Goal: Task Accomplishment & Management: Complete application form

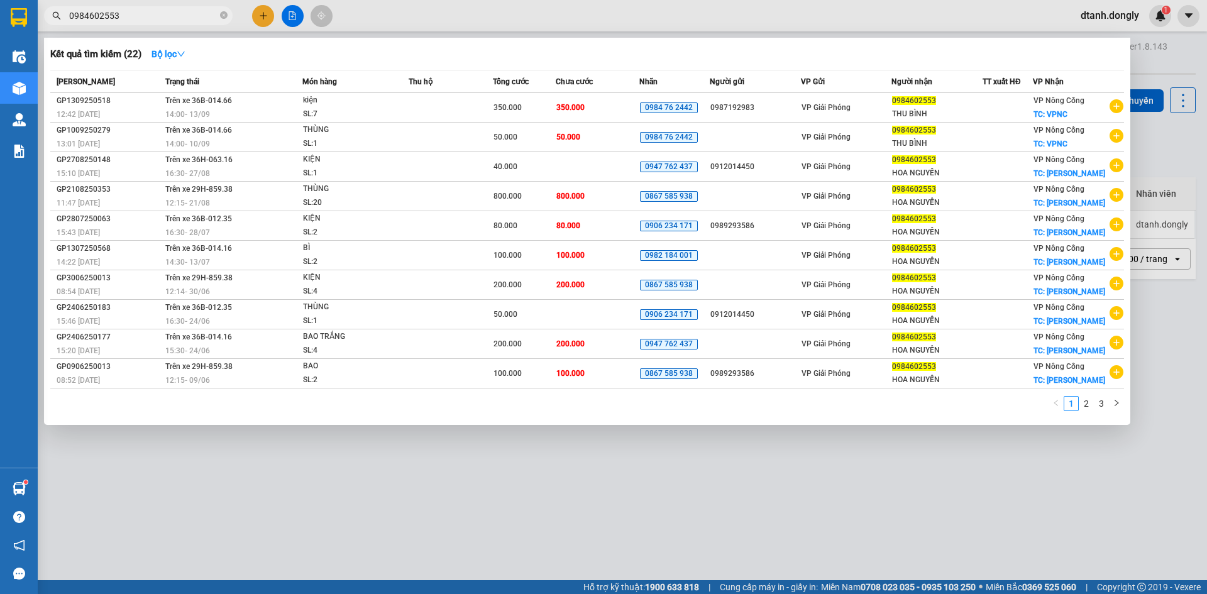
click at [705, 465] on div at bounding box center [603, 297] width 1207 height 594
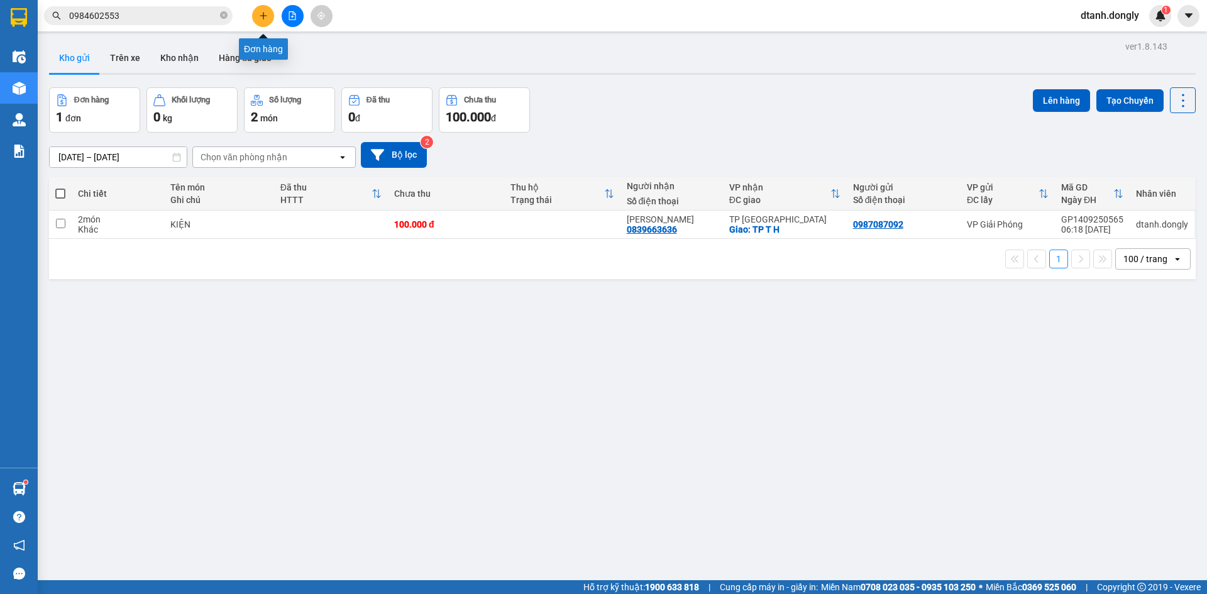
click at [260, 14] on icon "plus" at bounding box center [263, 15] width 9 height 9
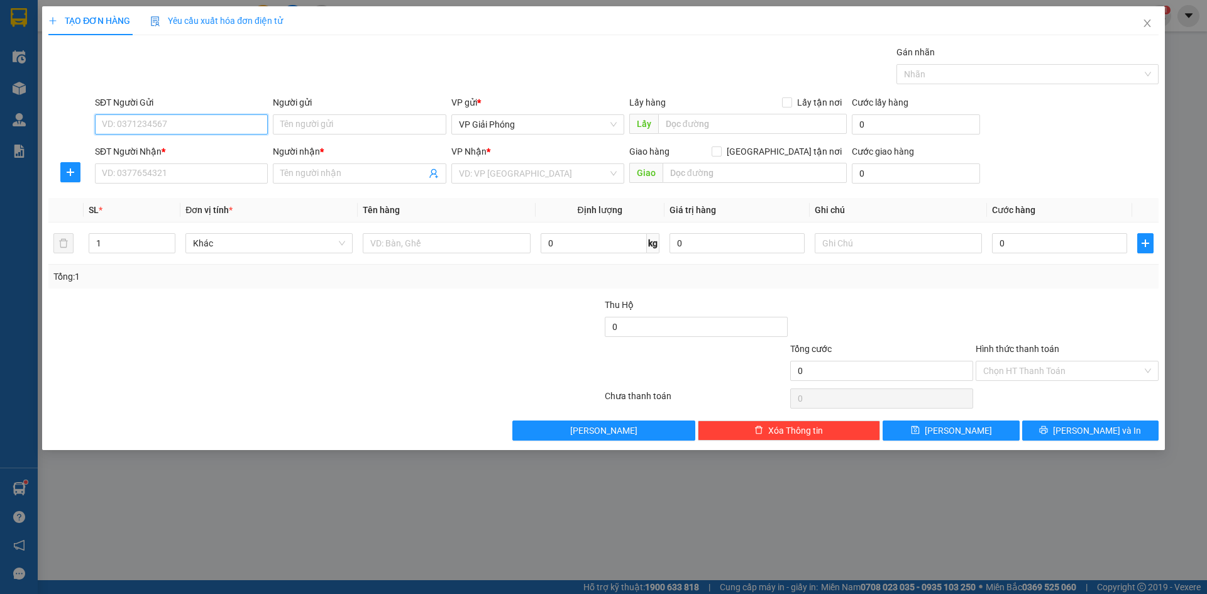
click at [208, 128] on input "SĐT Người Gửi" at bounding box center [181, 124] width 173 height 20
type input "0384508668"
click at [193, 170] on input "SĐT Người Nhận *" at bounding box center [181, 173] width 173 height 20
type input "0949218245"
click at [342, 172] on input "Người nhận *" at bounding box center [352, 174] width 145 height 14
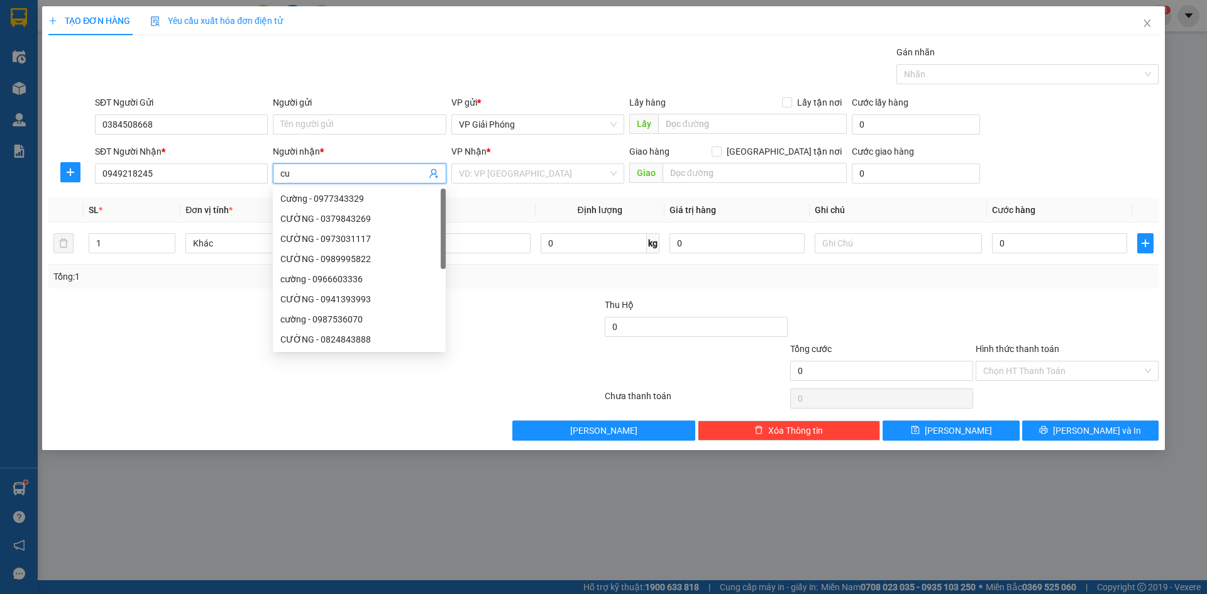
type input "c"
type input "CƯỜNG"
click at [506, 174] on input "search" at bounding box center [533, 173] width 149 height 19
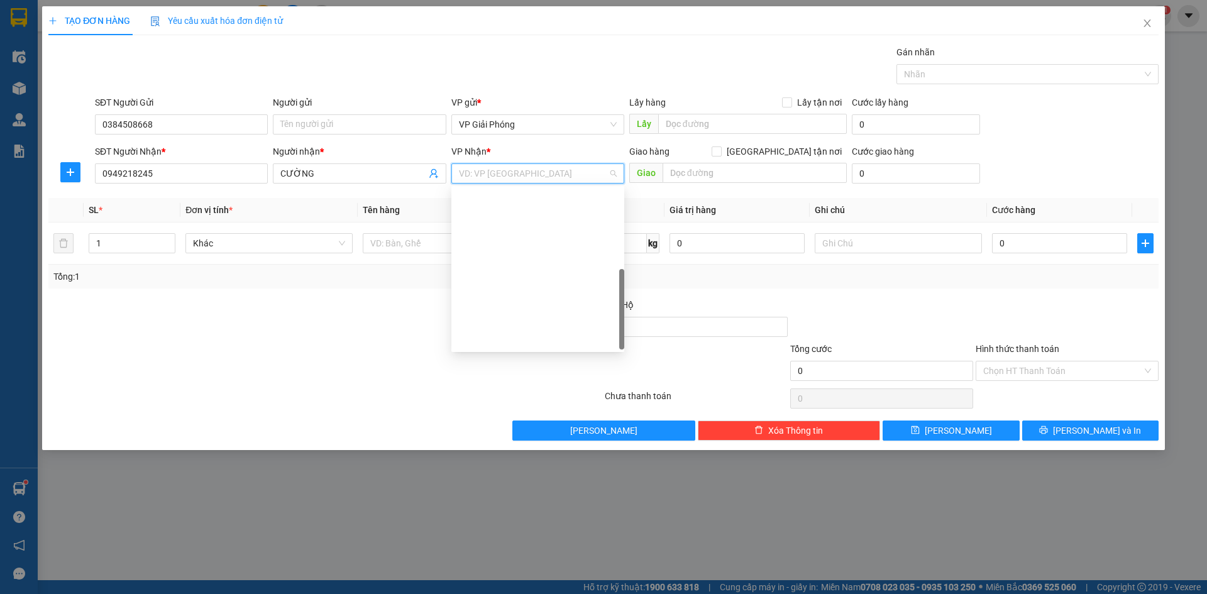
scroll to position [181, 0]
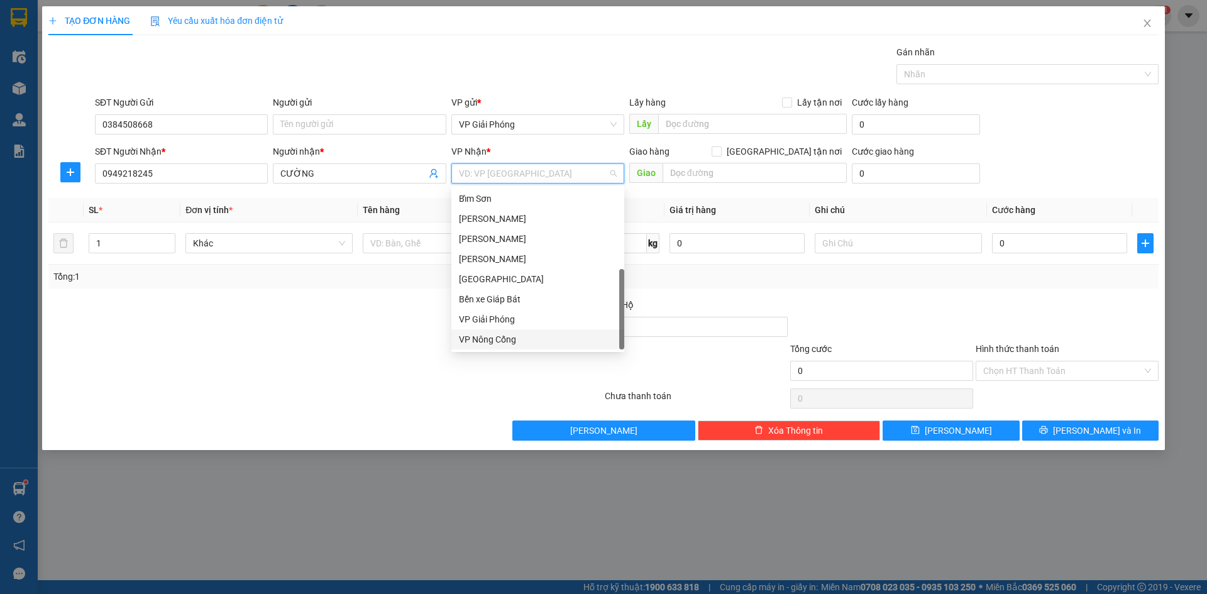
drag, startPoint x: 531, startPoint y: 338, endPoint x: 584, endPoint y: 318, distance: 56.5
click at [536, 336] on div "VP Nông Cống" at bounding box center [538, 340] width 158 height 14
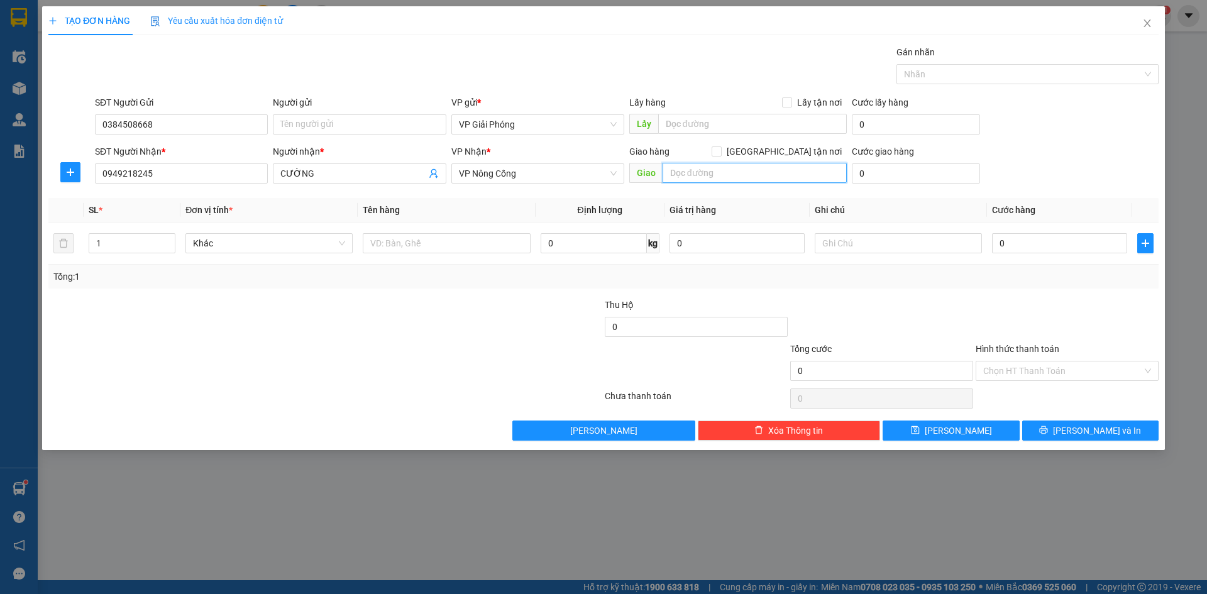
click at [727, 175] on input "text" at bounding box center [755, 173] width 184 height 20
type input "VP [GEOGRAPHIC_DATA]"
click at [721, 147] on input "[GEOGRAPHIC_DATA] tận nơi" at bounding box center [716, 151] width 9 height 9
checkbox input "true"
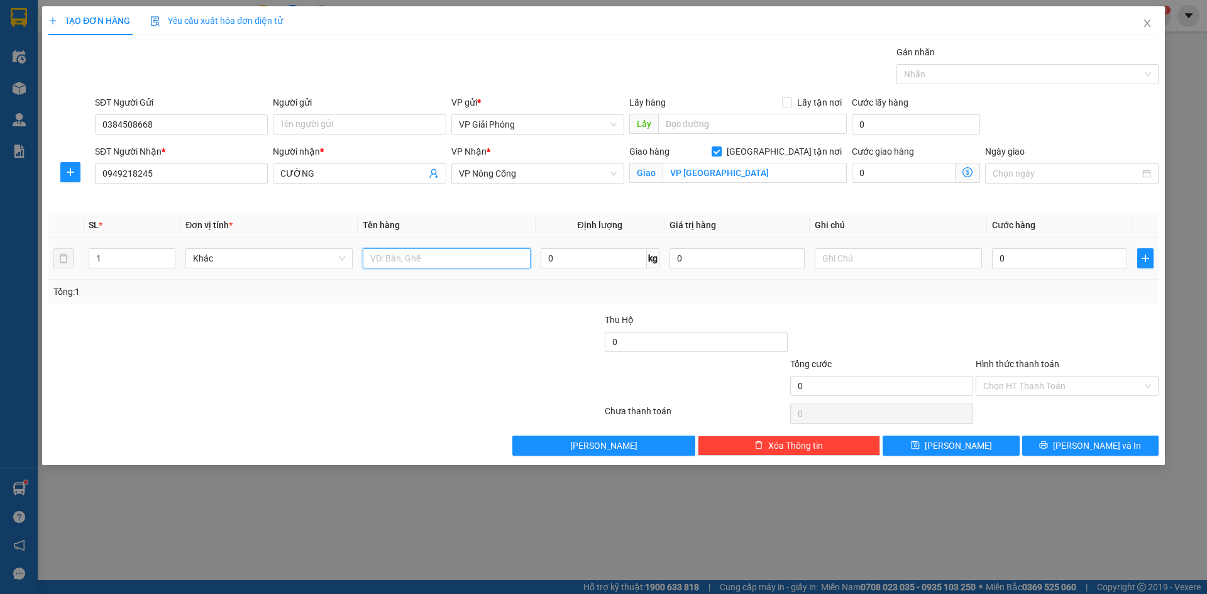
click at [396, 260] on input "text" at bounding box center [446, 258] width 167 height 20
click at [471, 263] on input "XE MÁY" at bounding box center [446, 258] width 167 height 20
type input "XE MÁY 9713"
click at [1055, 258] on input "0" at bounding box center [1059, 258] width 135 height 20
type input "3"
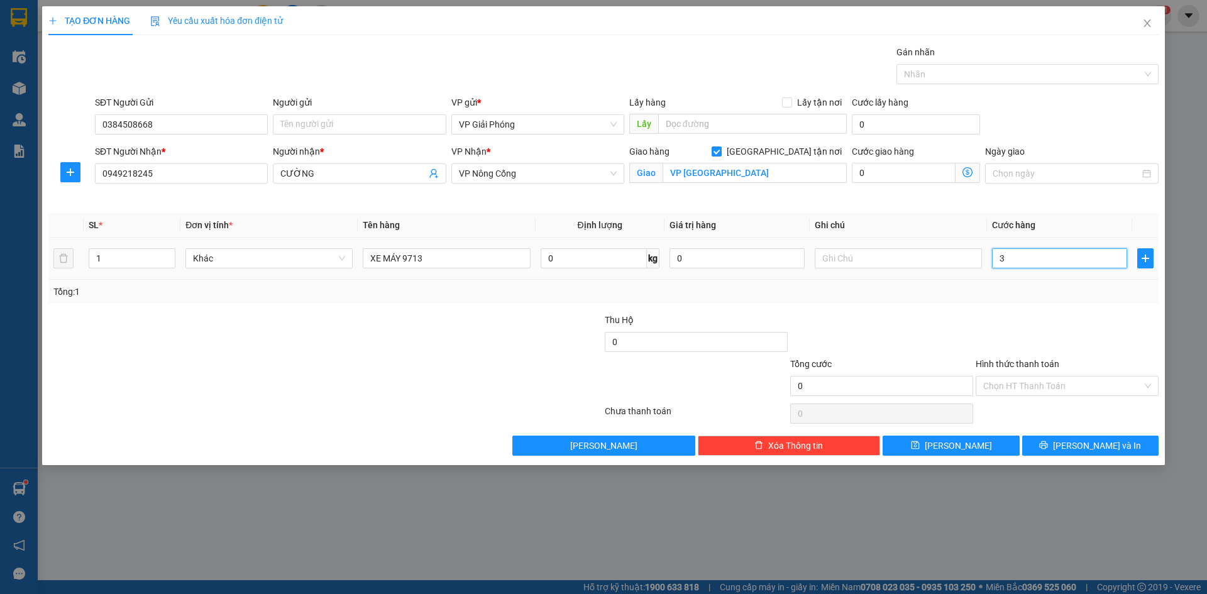
type input "3"
type input "30"
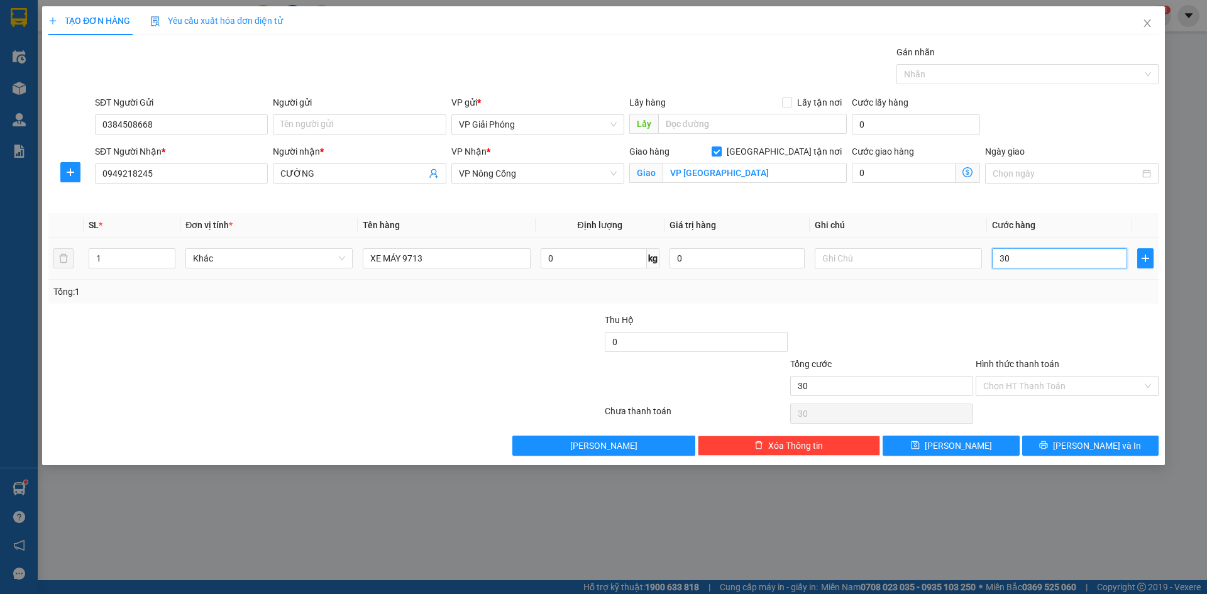
type input "300"
click at [971, 67] on div at bounding box center [1021, 74] width 243 height 15
type input "300.000"
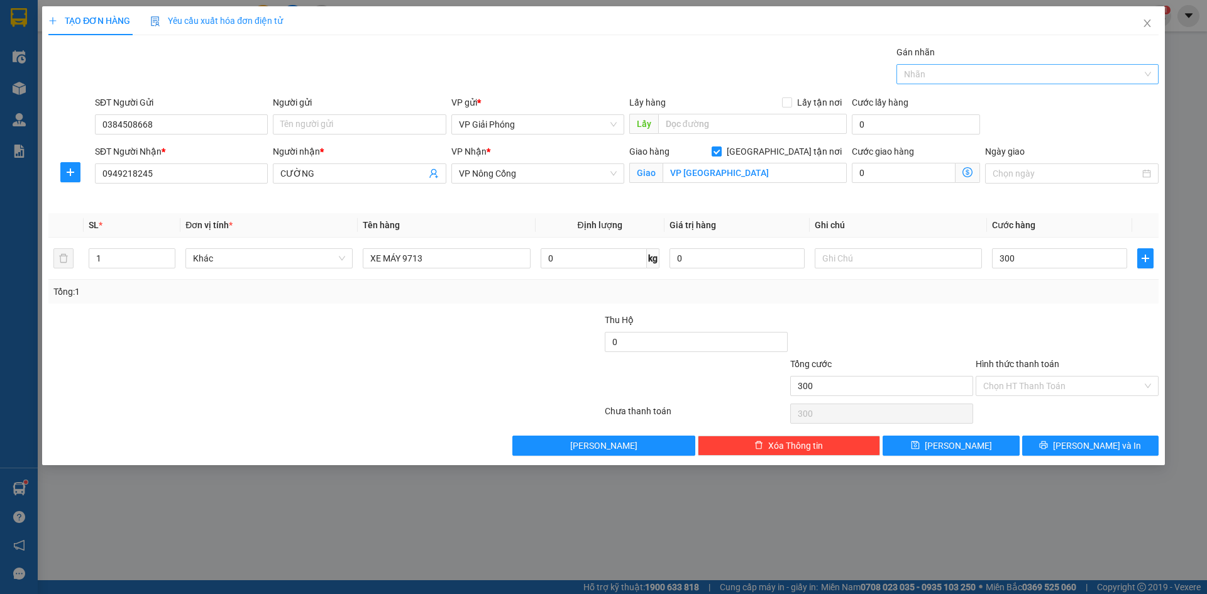
type input "300.000"
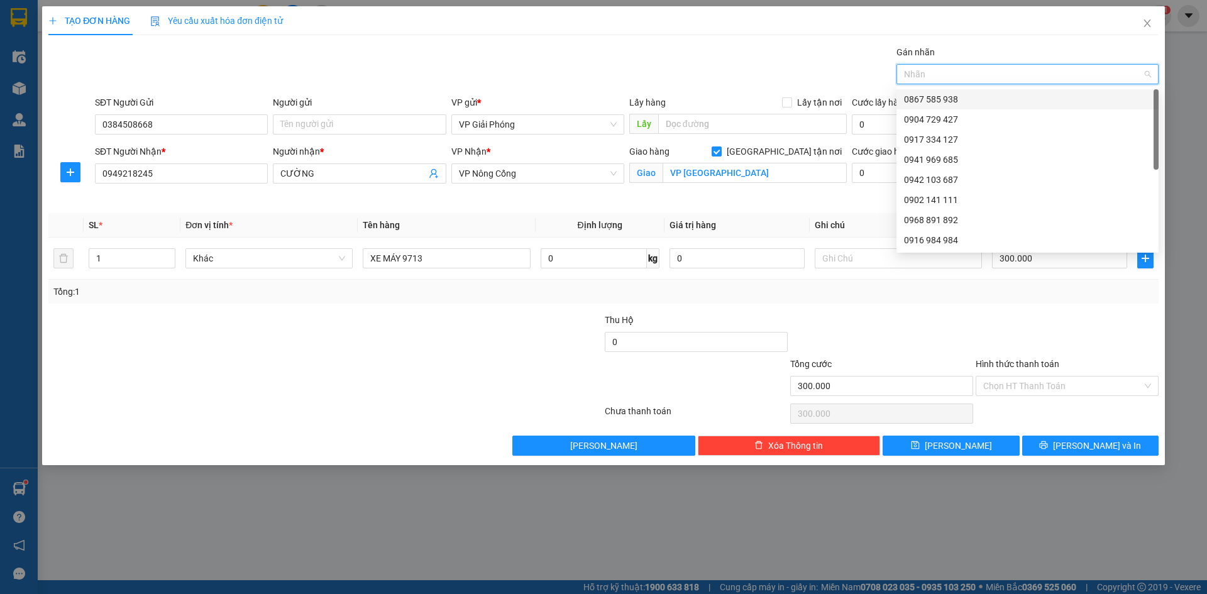
click at [977, 97] on div "0867 585 938" at bounding box center [1027, 99] width 247 height 14
click at [1072, 384] on input "Hình thức thanh toán" at bounding box center [1062, 386] width 159 height 19
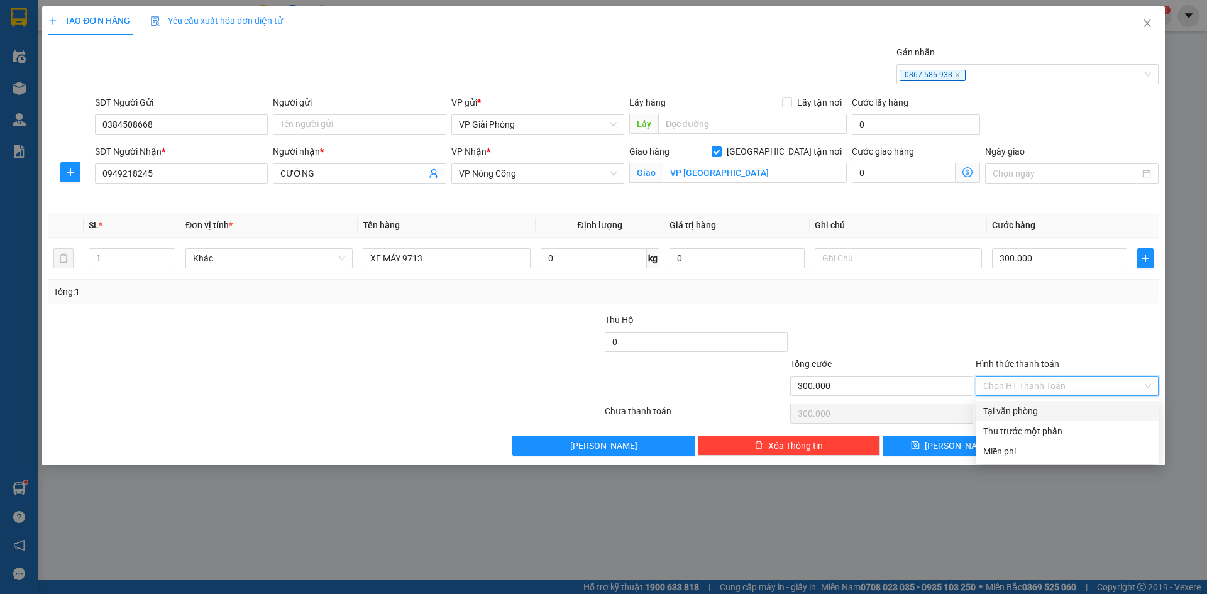
drag, startPoint x: 1073, startPoint y: 411, endPoint x: 1077, endPoint y: 421, distance: 11.1
click at [1074, 413] on div "Tại văn phòng" at bounding box center [1067, 411] width 168 height 14
type input "0"
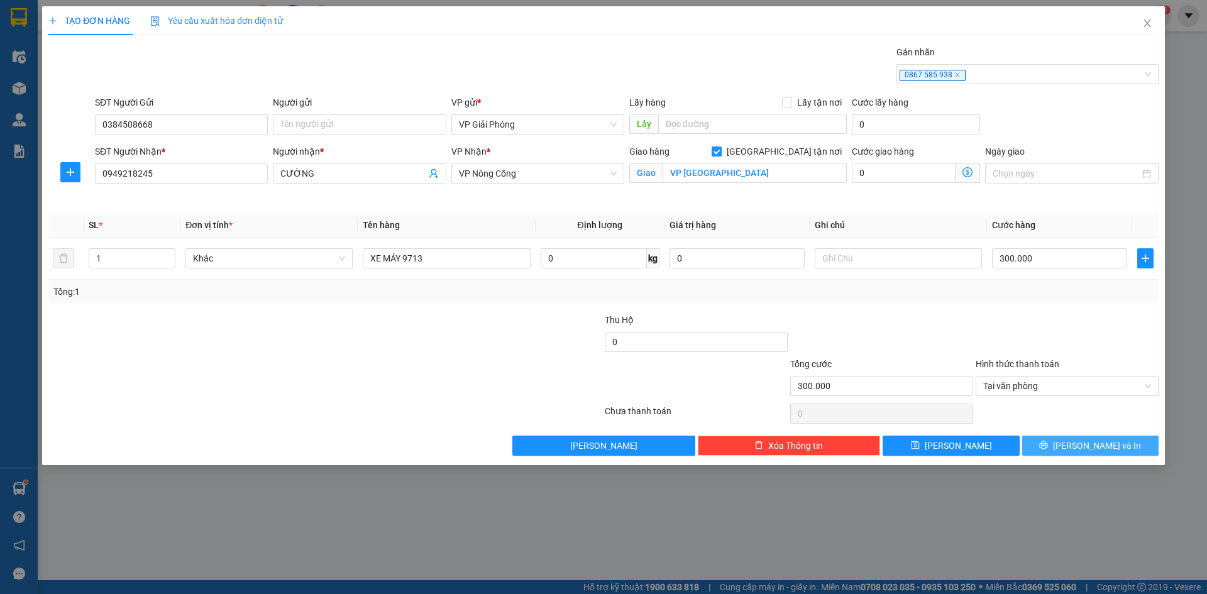
click at [1088, 450] on span "[PERSON_NAME] và In" at bounding box center [1097, 446] width 88 height 14
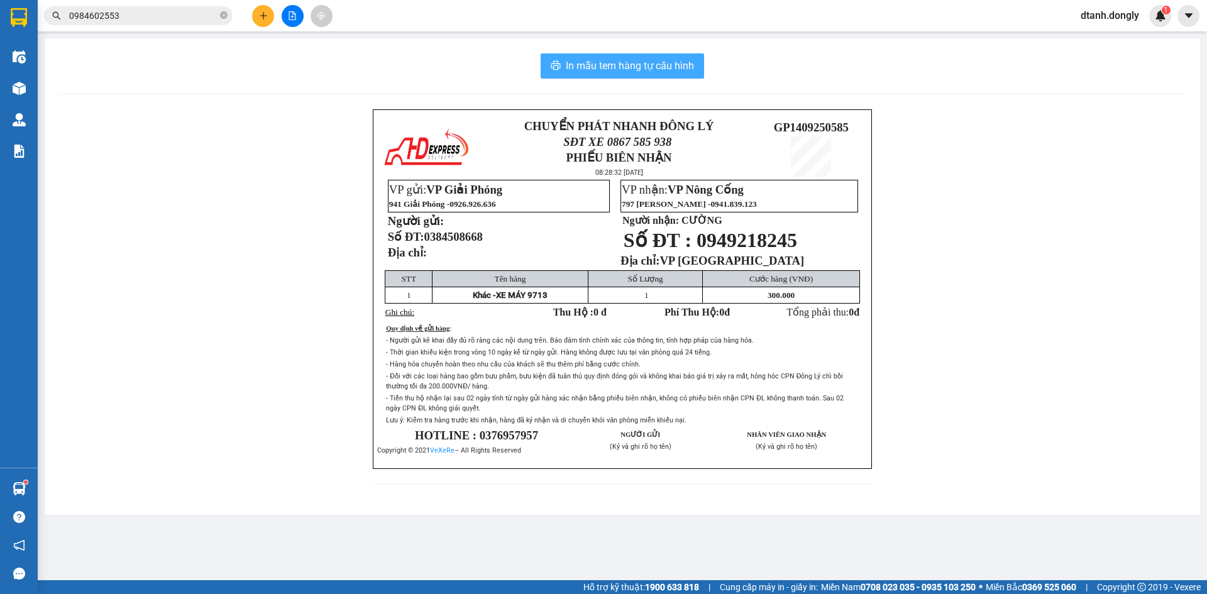
click at [641, 67] on span "In mẫu tem hàng tự cấu hình" at bounding box center [630, 66] width 128 height 16
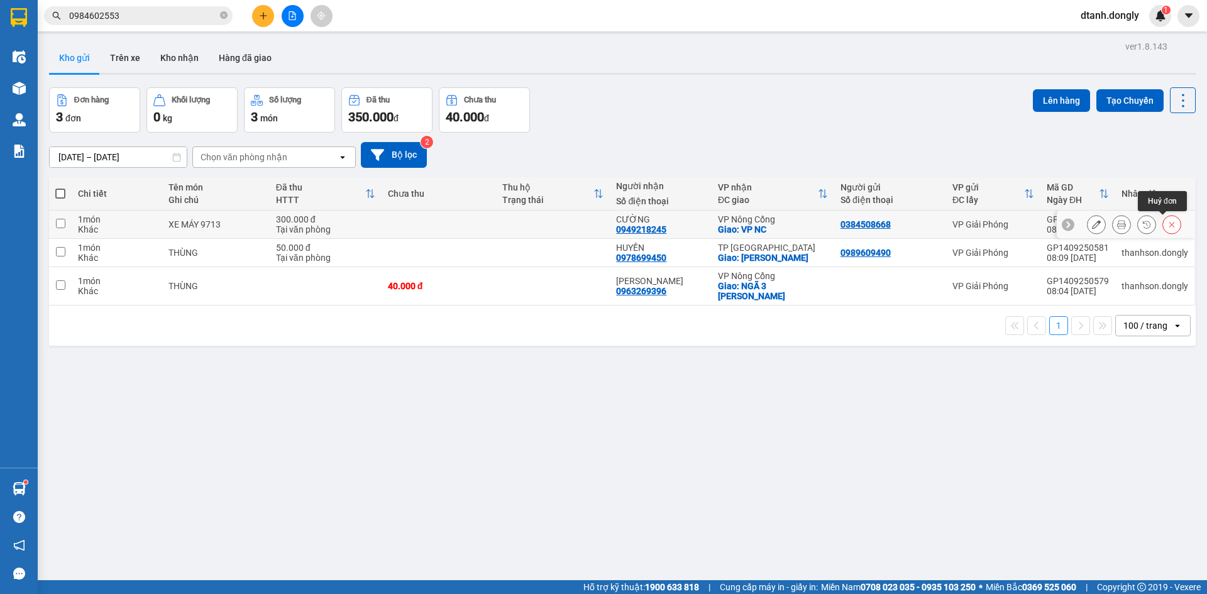
click at [1168, 222] on icon at bounding box center [1172, 224] width 9 height 9
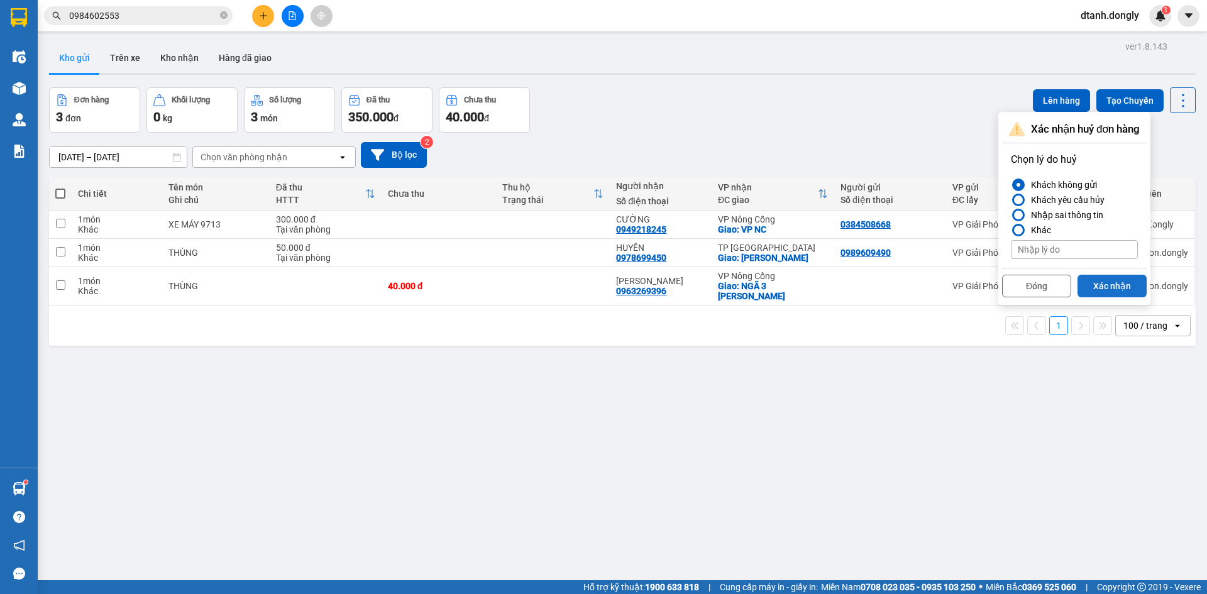
click at [1101, 285] on button "Xác nhận" at bounding box center [1112, 286] width 69 height 23
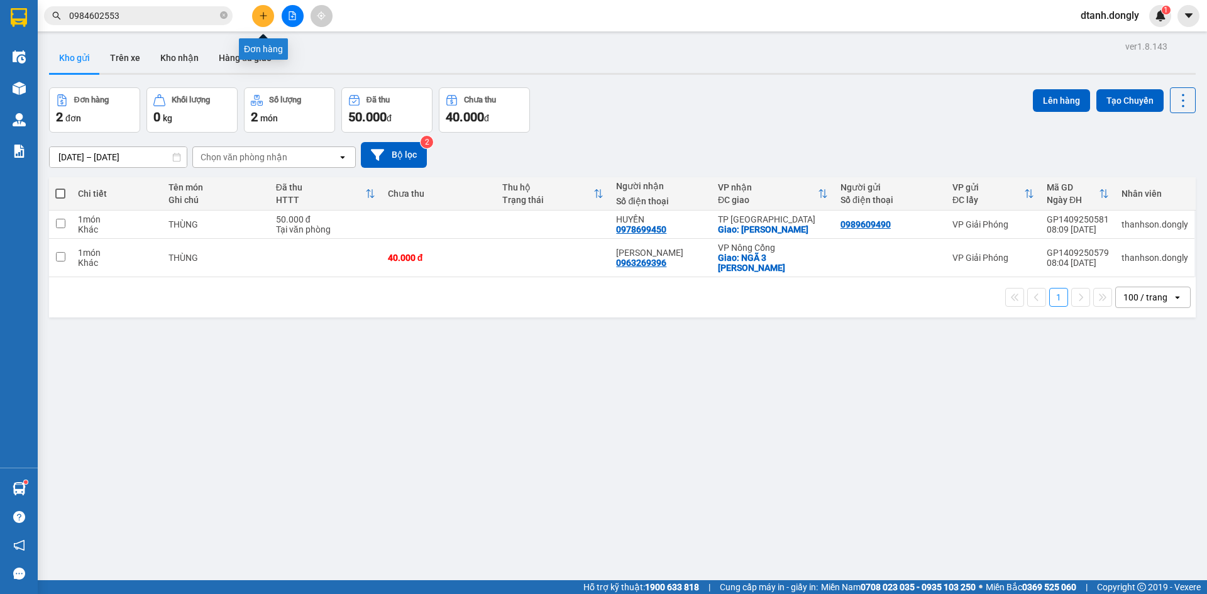
click at [264, 17] on icon "plus" at bounding box center [263, 15] width 9 height 9
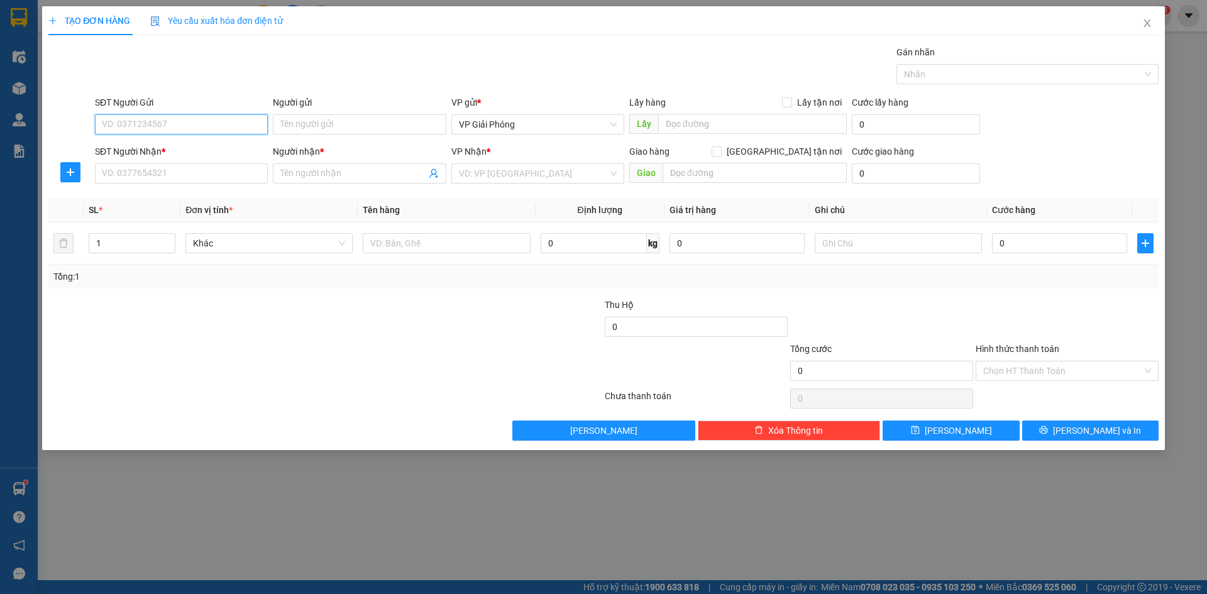
click at [151, 124] on input "SĐT Người Gửi" at bounding box center [181, 124] width 173 height 20
type input "0384508668"
click at [163, 169] on input "SĐT Người Nhận *" at bounding box center [181, 173] width 173 height 20
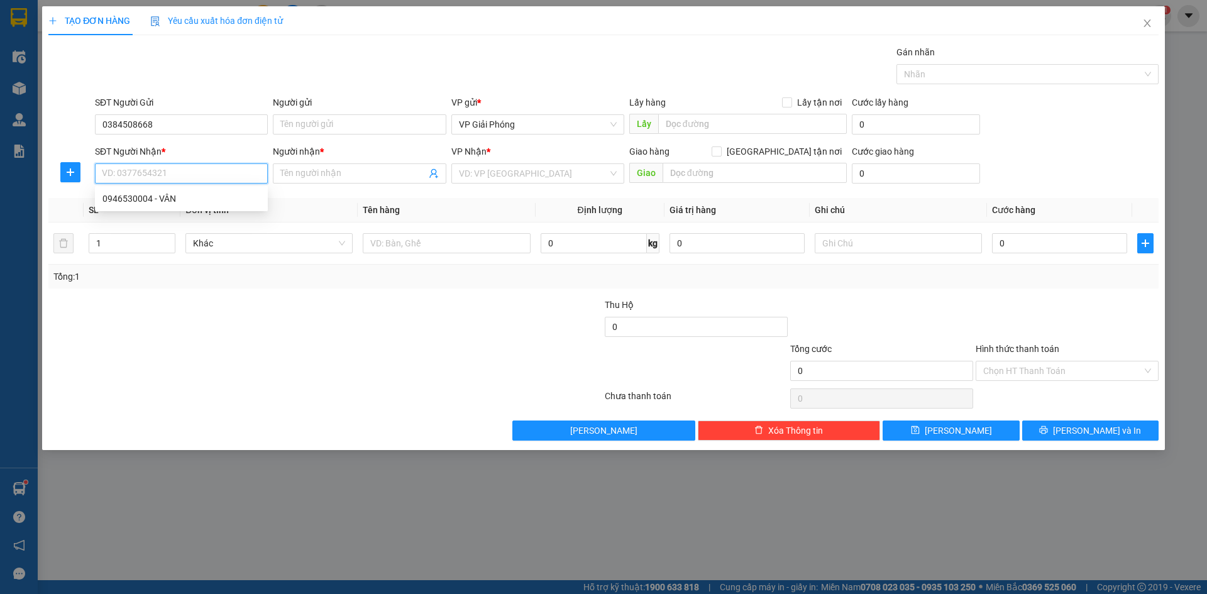
click at [190, 175] on input "SĐT Người Nhận *" at bounding box center [181, 173] width 173 height 20
type input "0949218245"
click at [336, 173] on input "Người nhận *" at bounding box center [352, 174] width 145 height 14
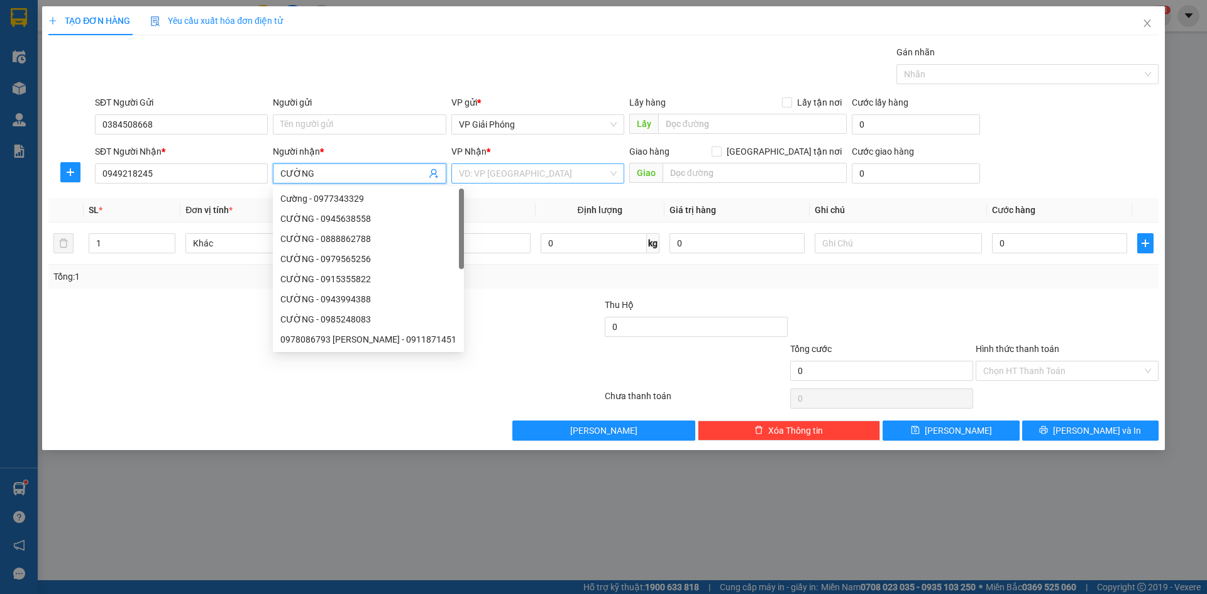
type input "CƯỜNG"
click at [523, 167] on input "search" at bounding box center [533, 173] width 149 height 19
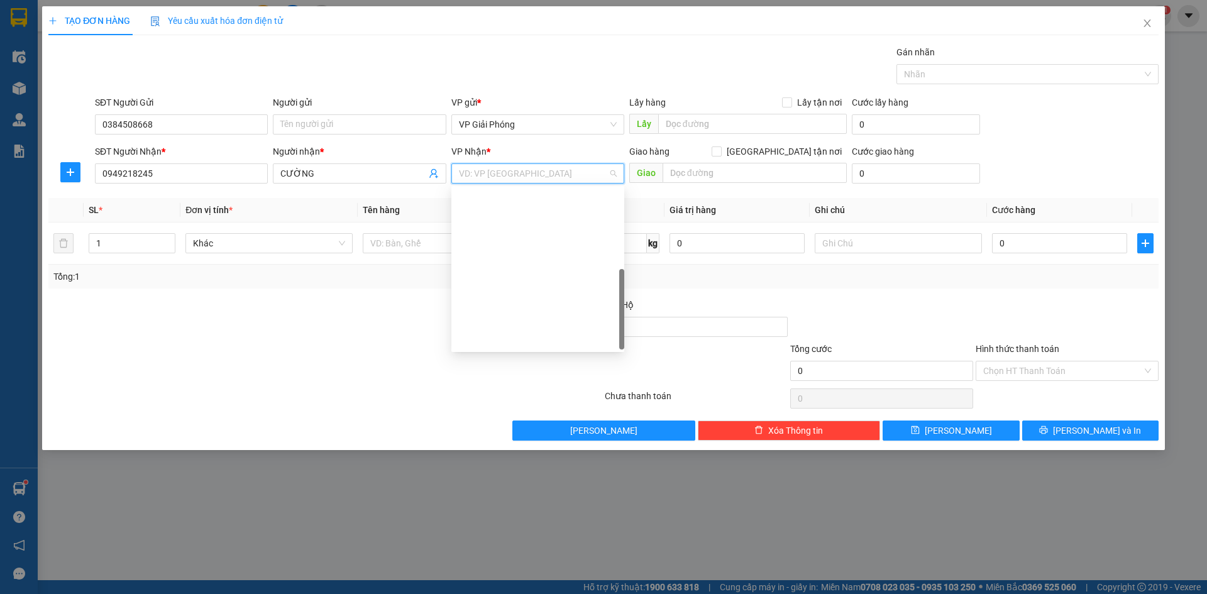
scroll to position [181, 0]
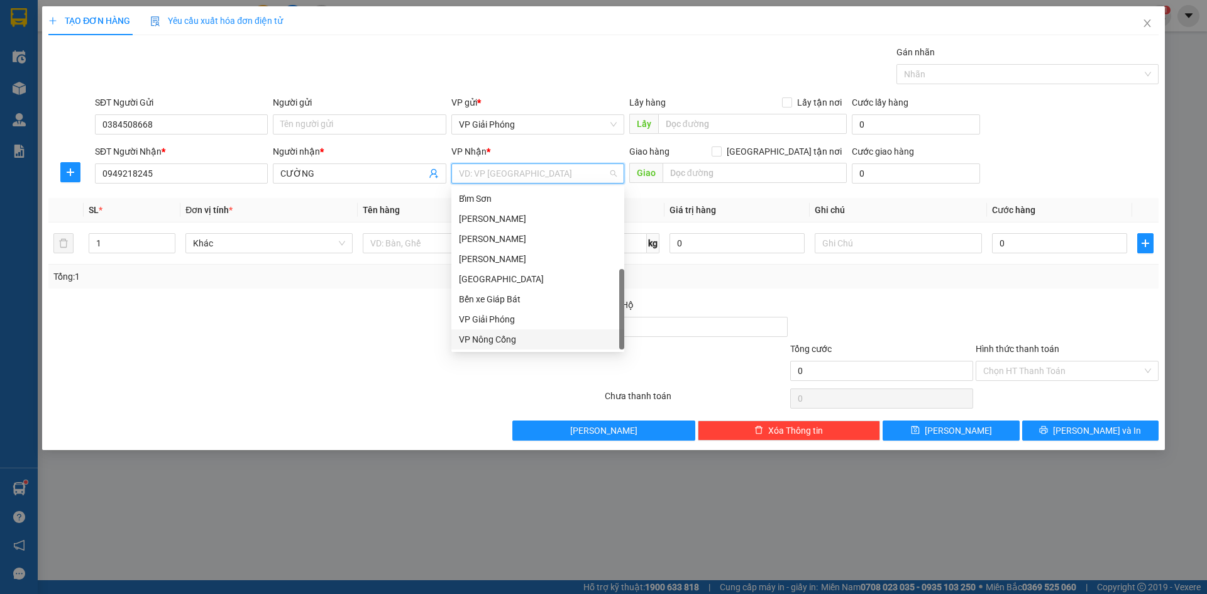
drag, startPoint x: 533, startPoint y: 339, endPoint x: 633, endPoint y: 275, distance: 118.5
click at [542, 338] on div "VP Nông Cống" at bounding box center [538, 340] width 158 height 14
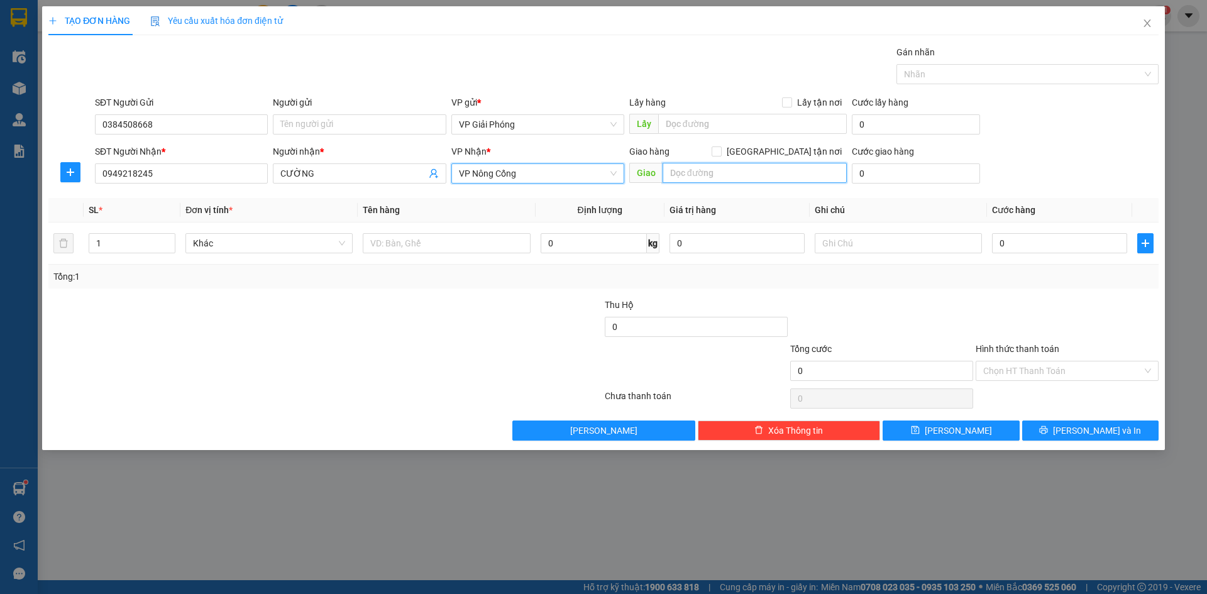
click at [711, 174] on input "text" at bounding box center [755, 173] width 184 height 20
type input "VP [GEOGRAPHIC_DATA]"
click at [721, 153] on input "[GEOGRAPHIC_DATA] tận nơi" at bounding box center [716, 151] width 9 height 9
checkbox input "true"
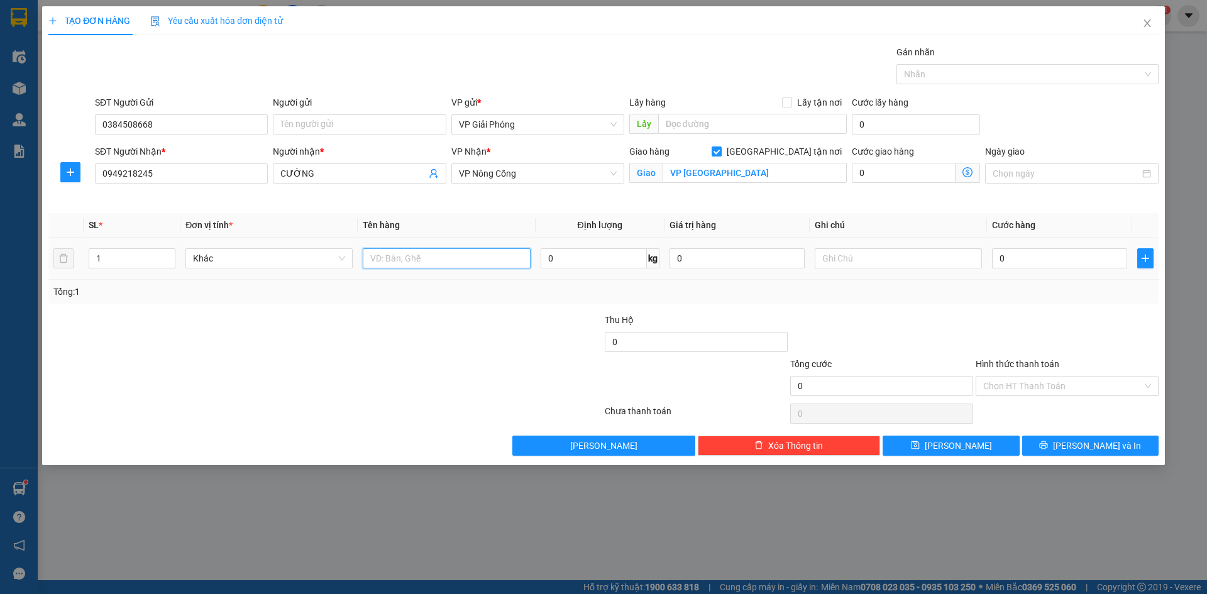
click at [451, 258] on input "text" at bounding box center [446, 258] width 167 height 20
type input "XE MÁY 9713"
click at [1026, 261] on input "0" at bounding box center [1059, 258] width 135 height 20
type input "3"
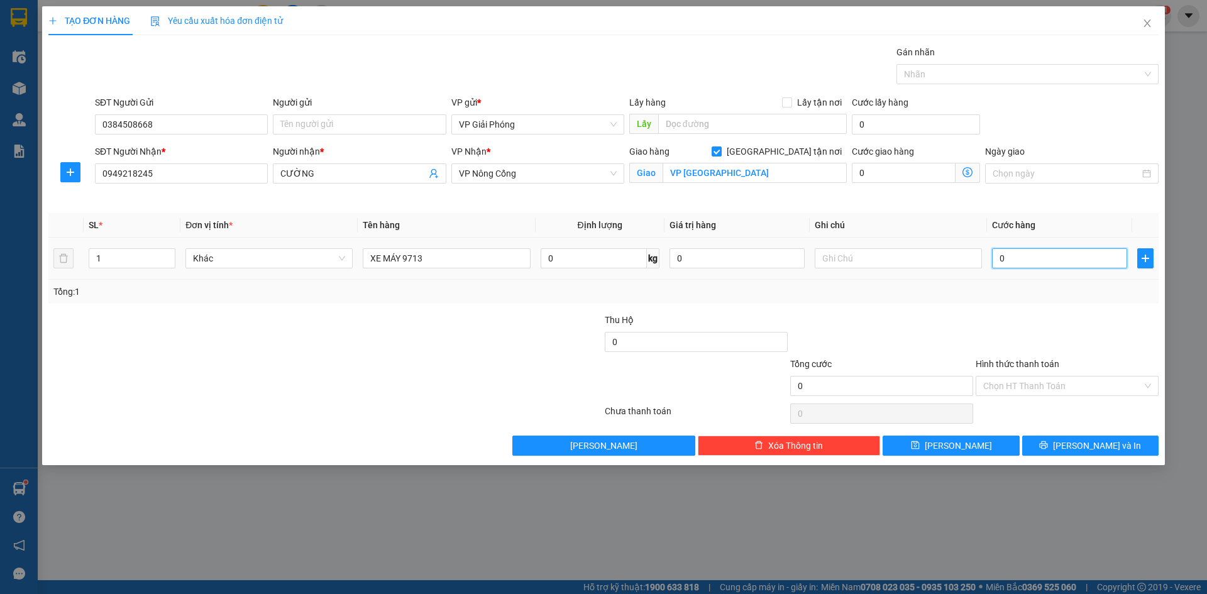
type input "3"
type input "30"
type input "300"
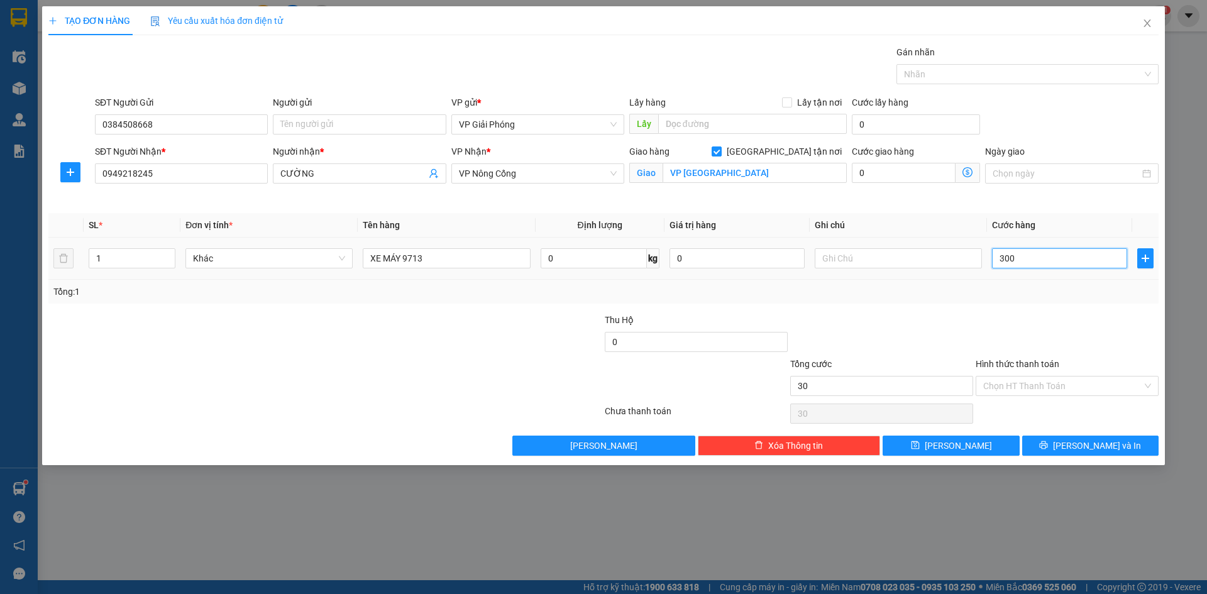
type input "300"
click at [961, 67] on div at bounding box center [1021, 74] width 243 height 15
type input "300.000"
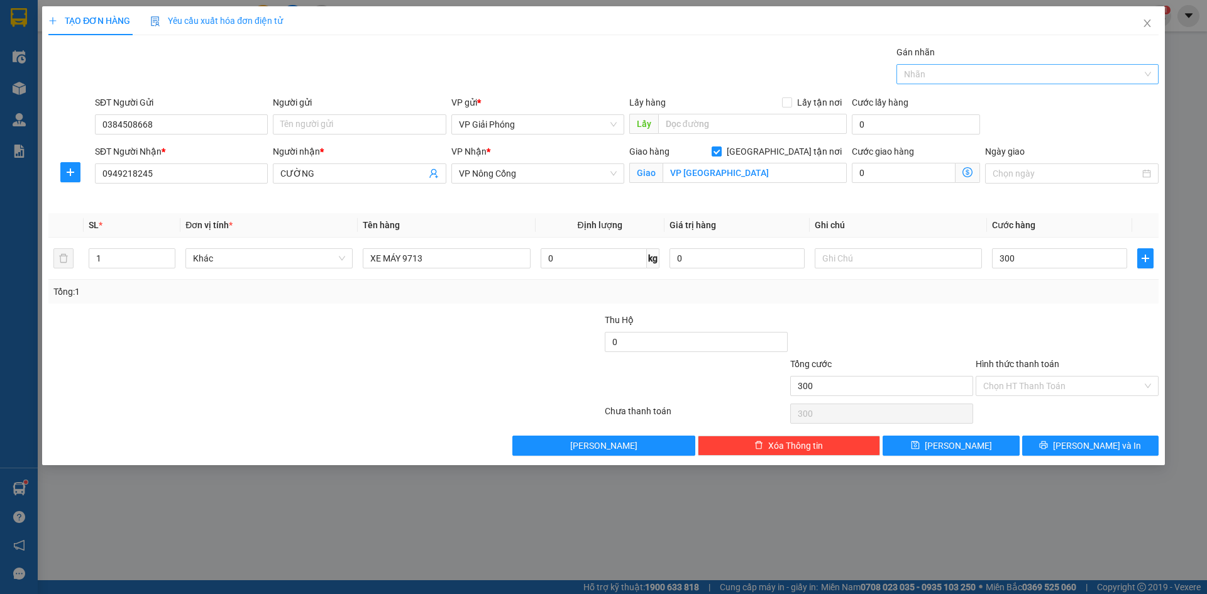
type input "300.000"
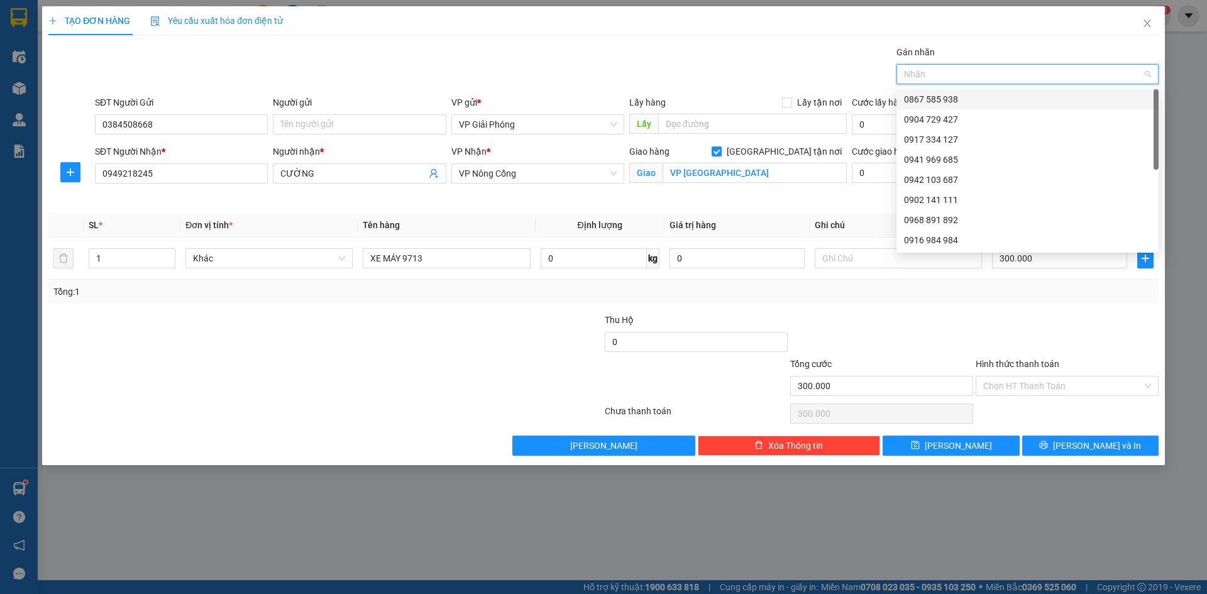
click at [972, 95] on div "0867 585 938" at bounding box center [1027, 99] width 247 height 14
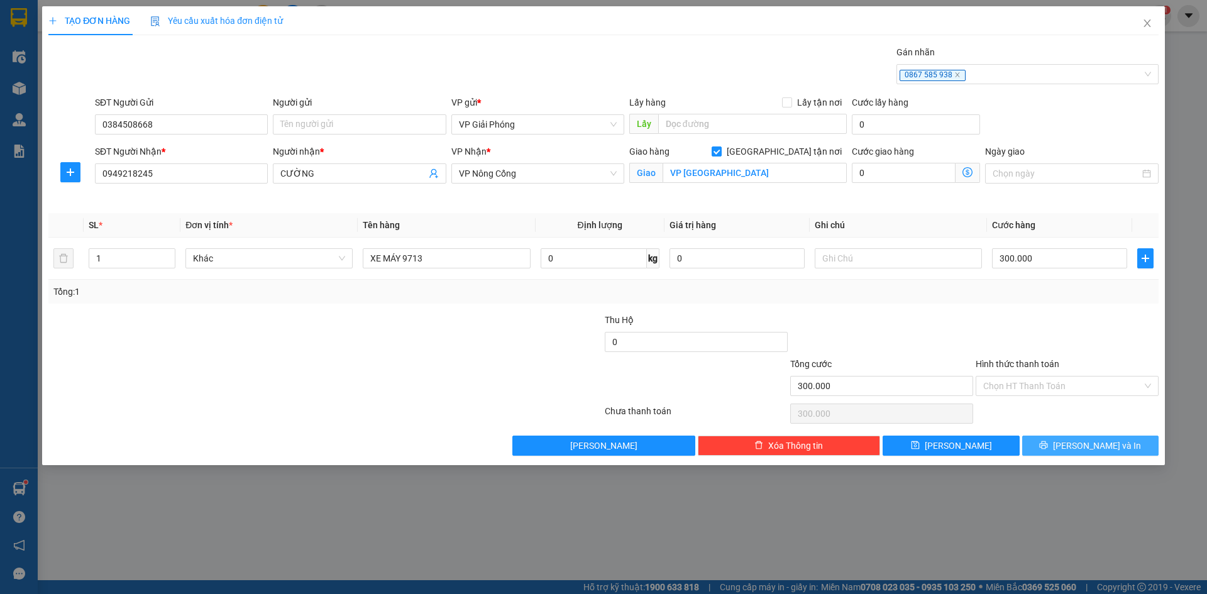
click at [1079, 446] on button "[PERSON_NAME] và In" at bounding box center [1090, 446] width 136 height 20
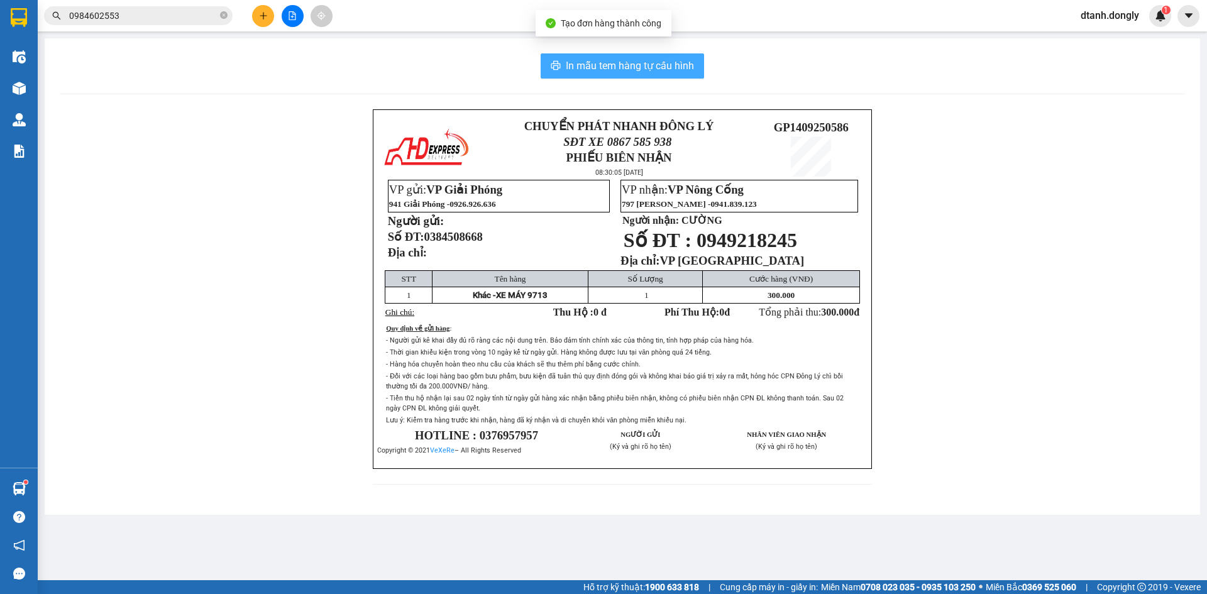
click at [666, 64] on span "In mẫu tem hàng tự cấu hình" at bounding box center [630, 66] width 128 height 16
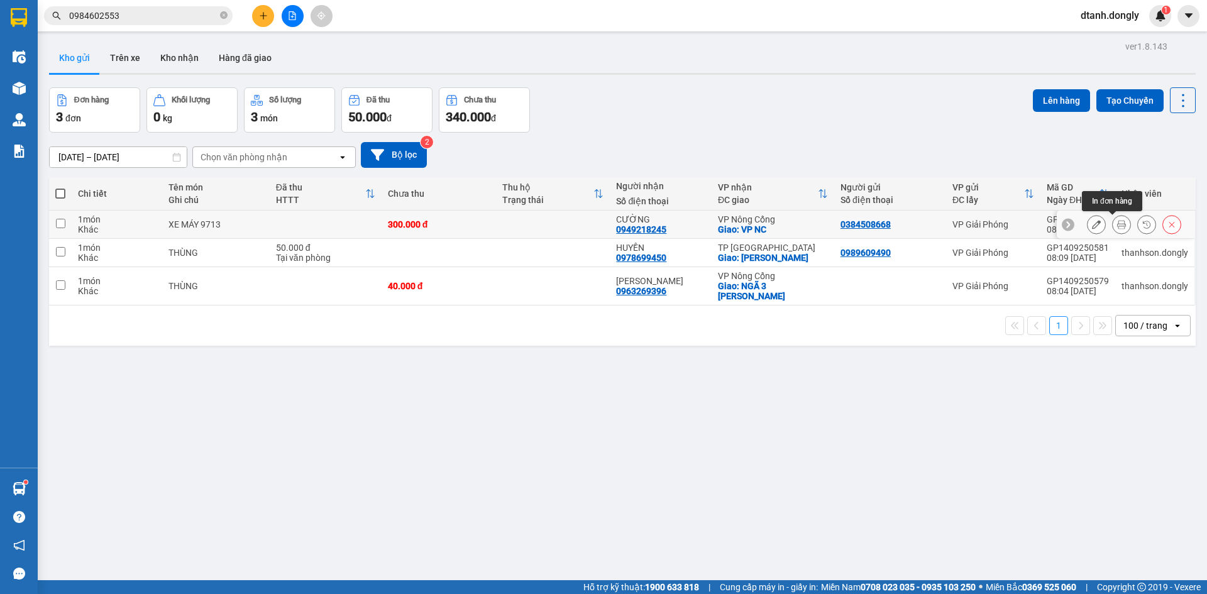
click at [1117, 222] on icon at bounding box center [1121, 224] width 9 height 9
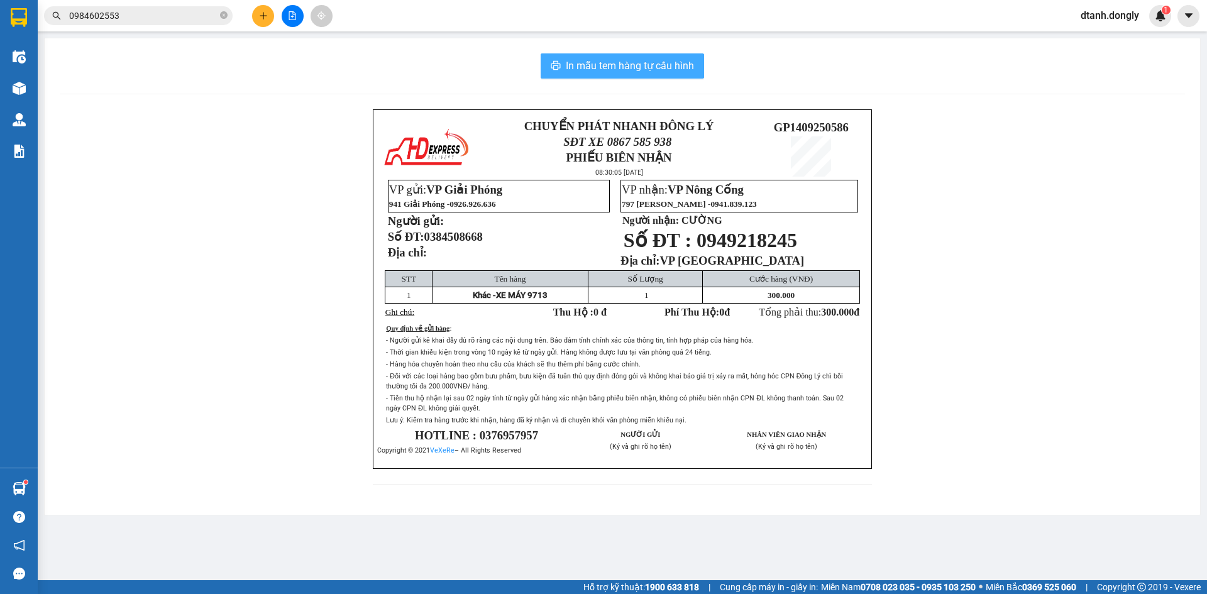
click at [624, 66] on span "In mẫu tem hàng tự cấu hình" at bounding box center [630, 66] width 128 height 16
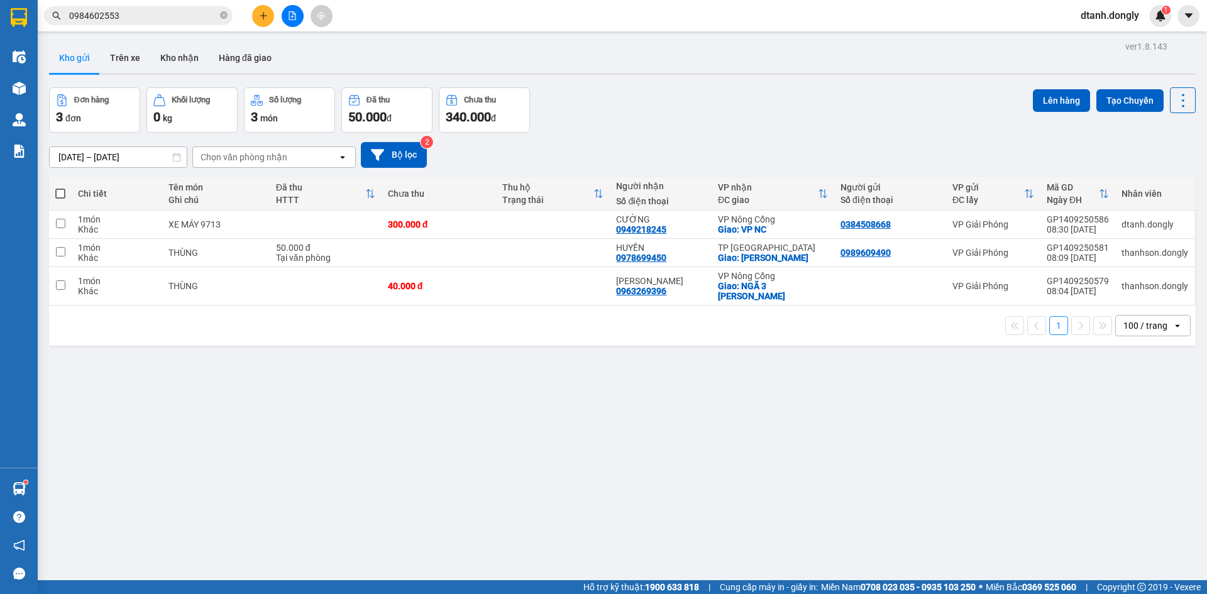
click at [265, 25] on button at bounding box center [263, 16] width 22 height 22
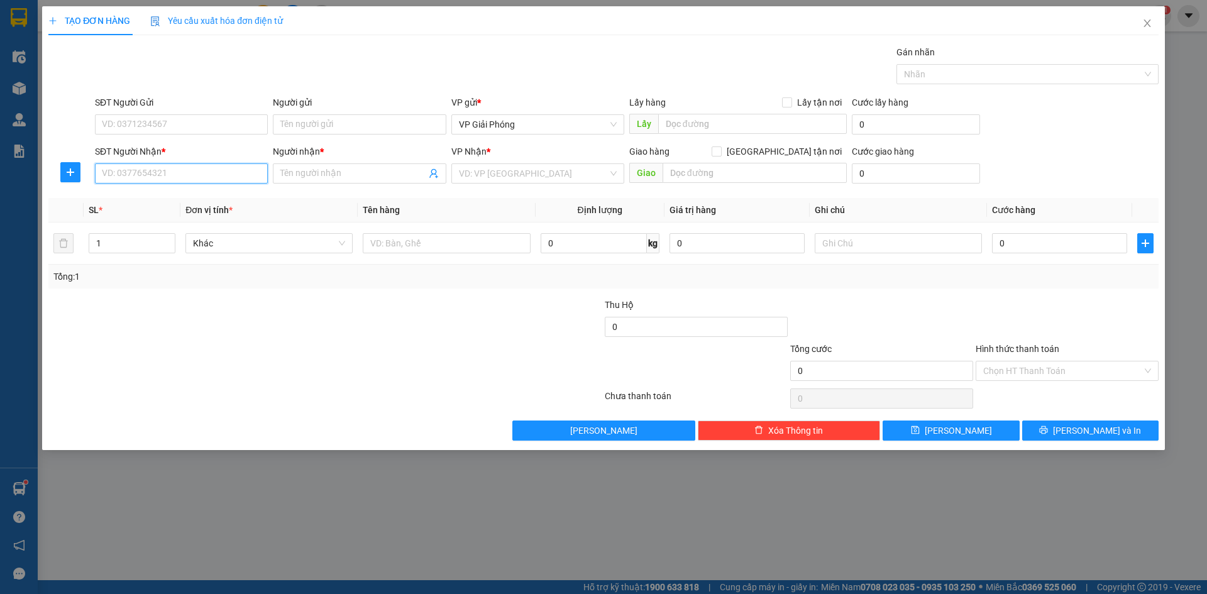
click at [206, 177] on input "SĐT Người Nhận *" at bounding box center [181, 173] width 173 height 20
type input "0977996204"
click at [201, 194] on div "0977996204 - ĐẠT" at bounding box center [181, 199] width 158 height 14
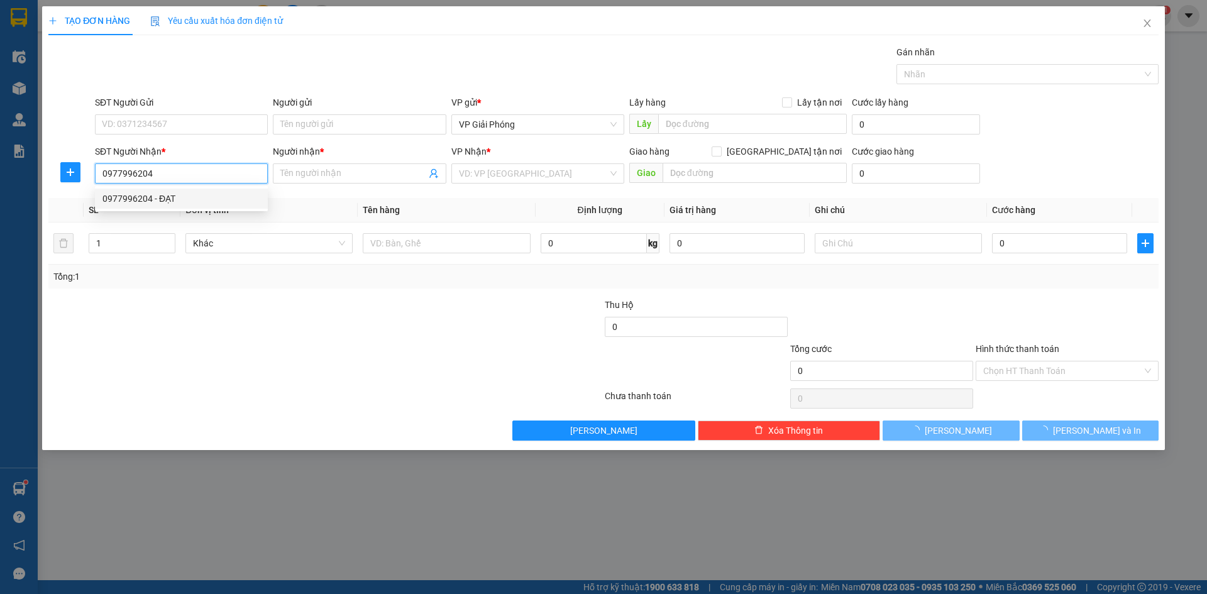
type input "ĐẠT"
checkbox input "true"
type input "T PTH"
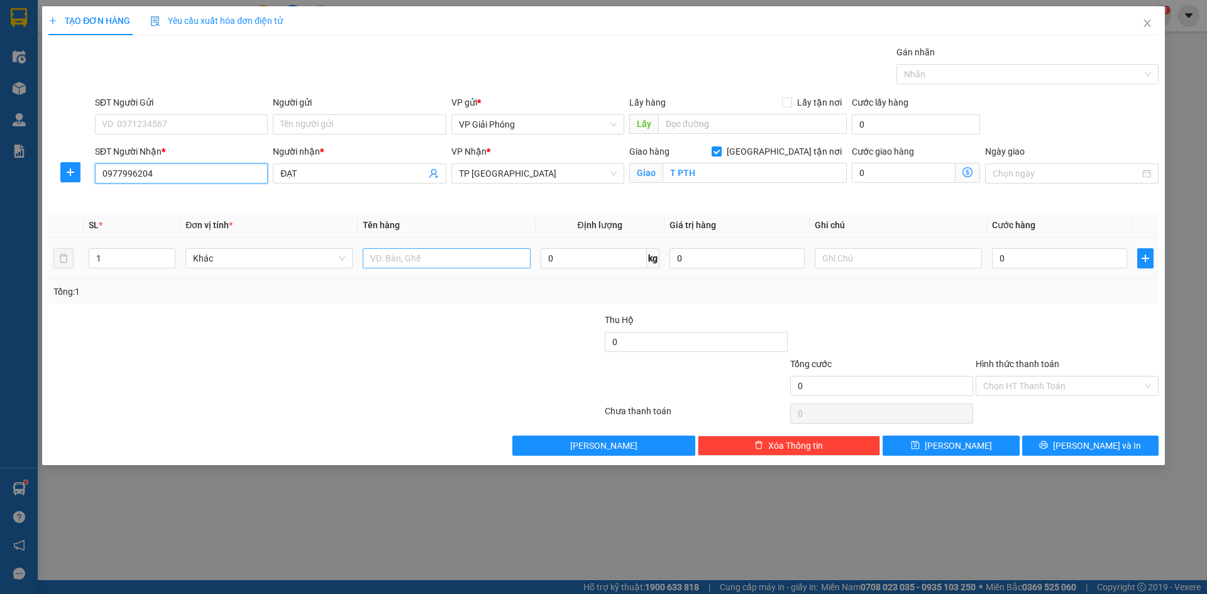
type input "0977996204"
drag, startPoint x: 416, startPoint y: 260, endPoint x: 425, endPoint y: 248, distance: 15.2
click at [418, 258] on input "text" at bounding box center [446, 258] width 167 height 20
type input "XỐP"
click at [1033, 259] on input "0" at bounding box center [1059, 258] width 135 height 20
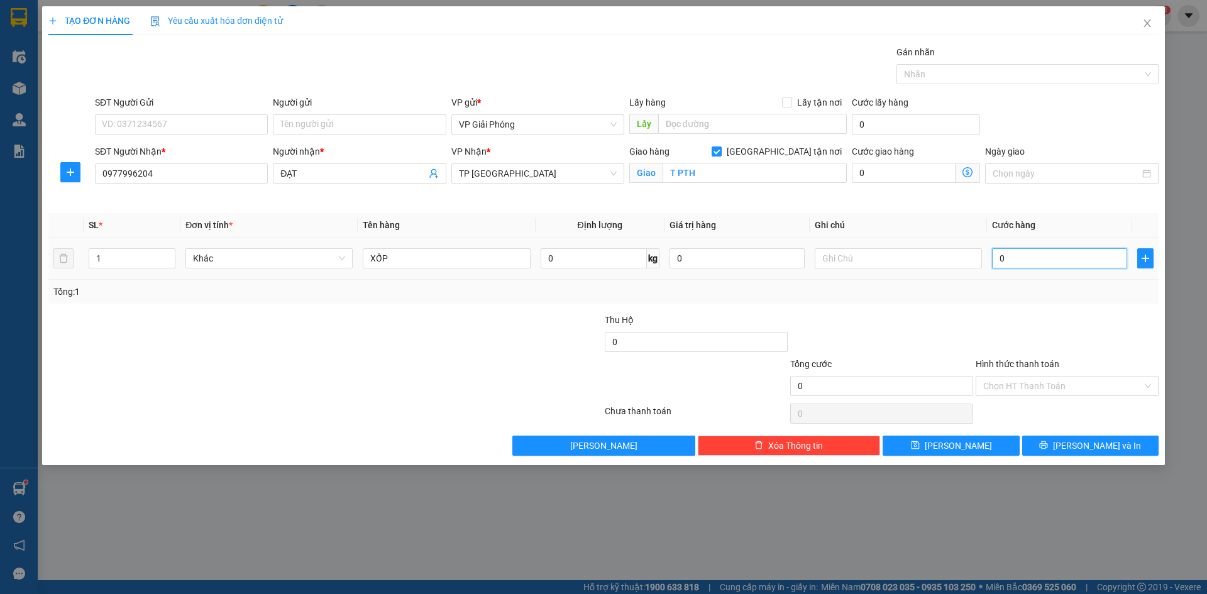
type input "5"
type input "50"
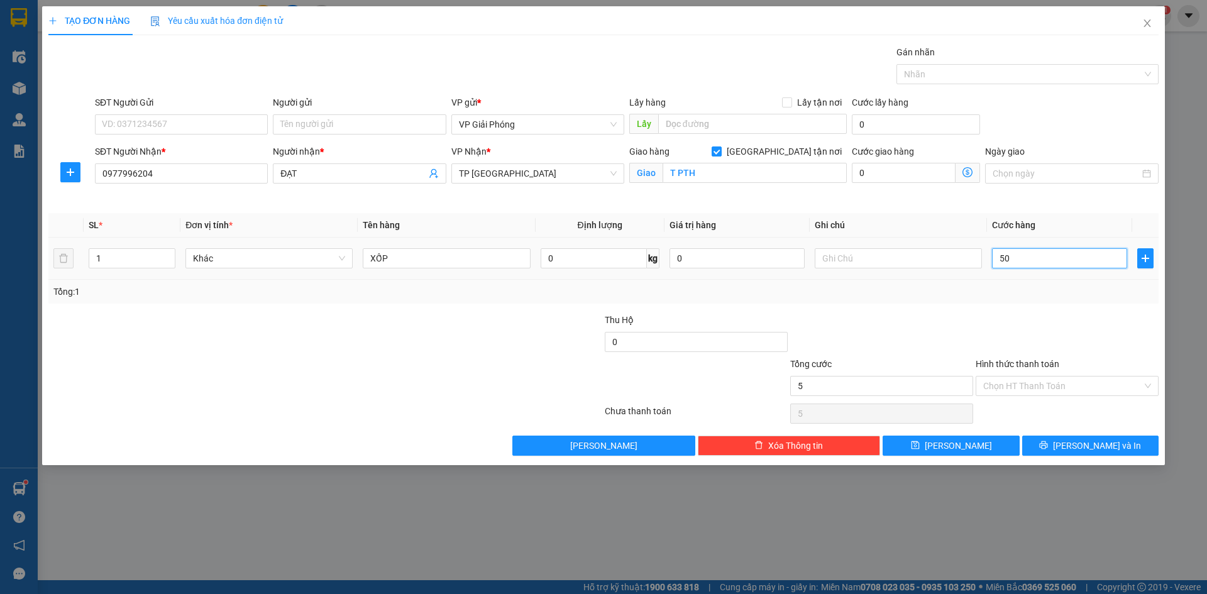
type input "50"
type input "50.000"
click at [1077, 441] on button "[PERSON_NAME] và In" at bounding box center [1090, 446] width 136 height 20
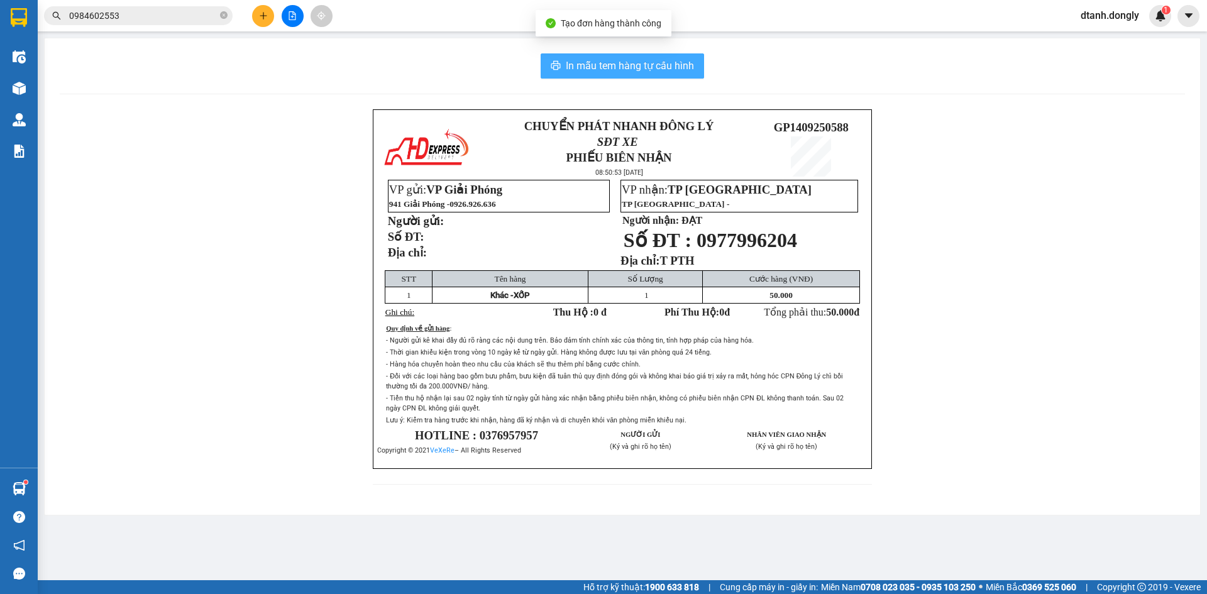
click at [666, 60] on span "In mẫu tem hàng tự cấu hình" at bounding box center [630, 66] width 128 height 16
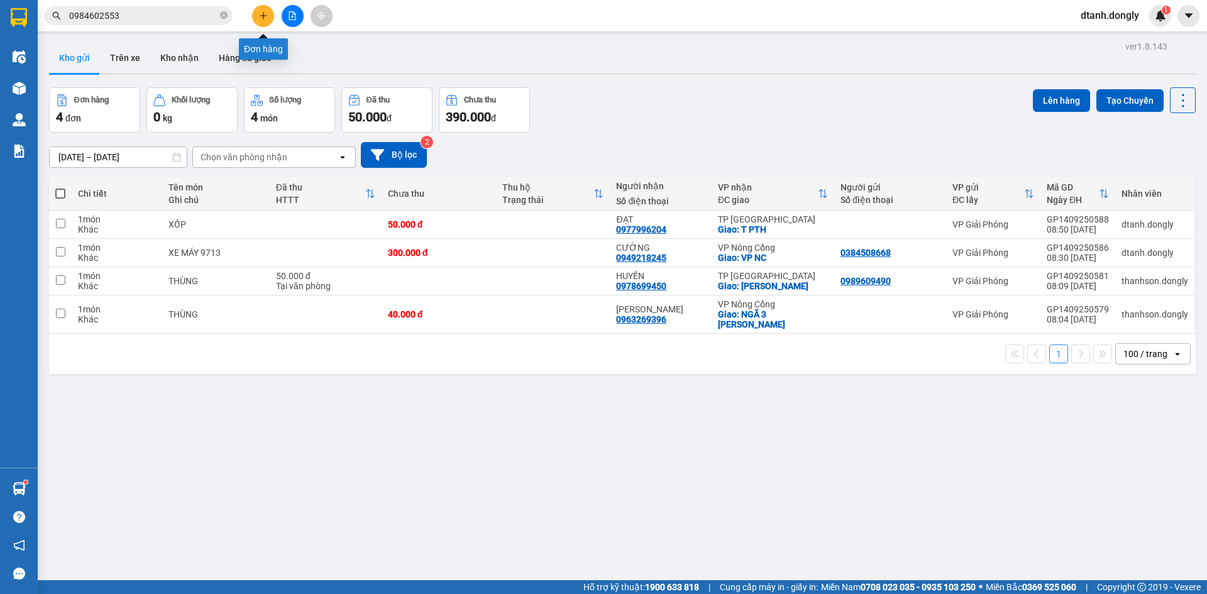
click at [263, 15] on icon "plus" at bounding box center [263, 15] width 1 height 7
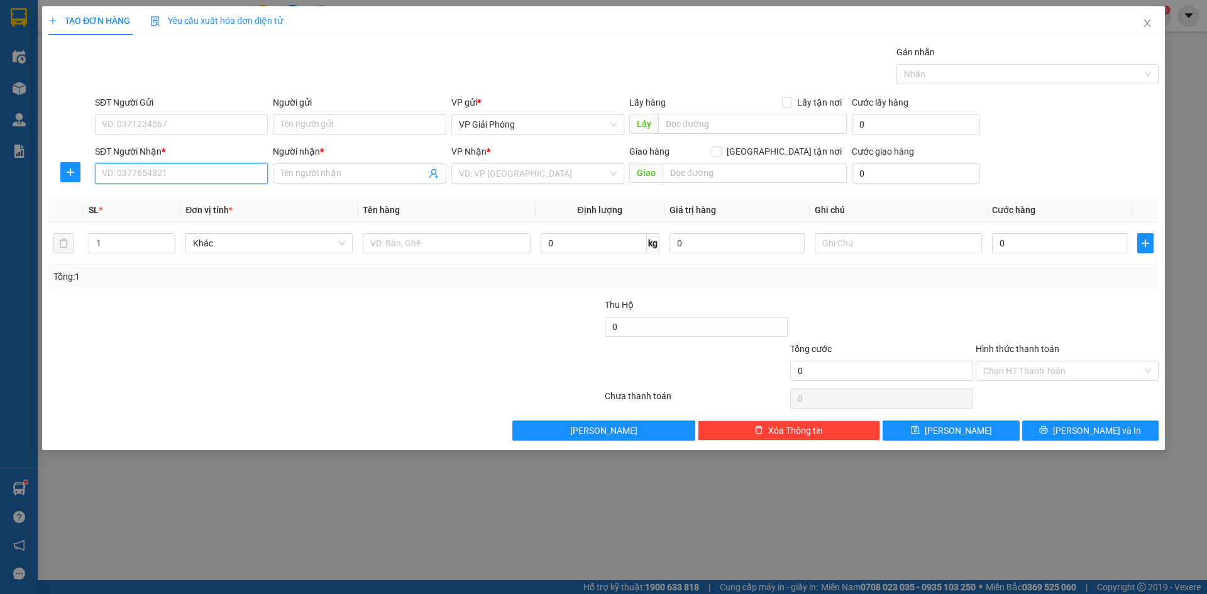
click at [181, 167] on input "SĐT Người Nhận *" at bounding box center [181, 173] width 173 height 20
click at [204, 169] on input "SĐT Người Nhận *" at bounding box center [181, 173] width 173 height 20
click at [1146, 19] on icon "close" at bounding box center [1148, 23] width 10 height 10
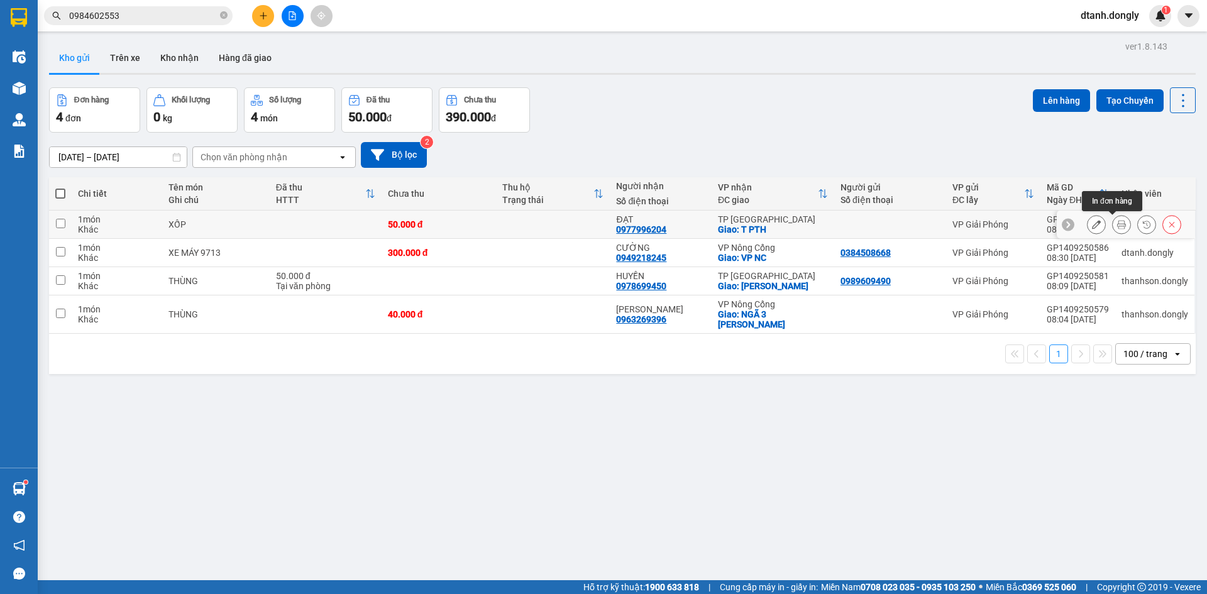
click at [1117, 221] on icon at bounding box center [1121, 224] width 9 height 9
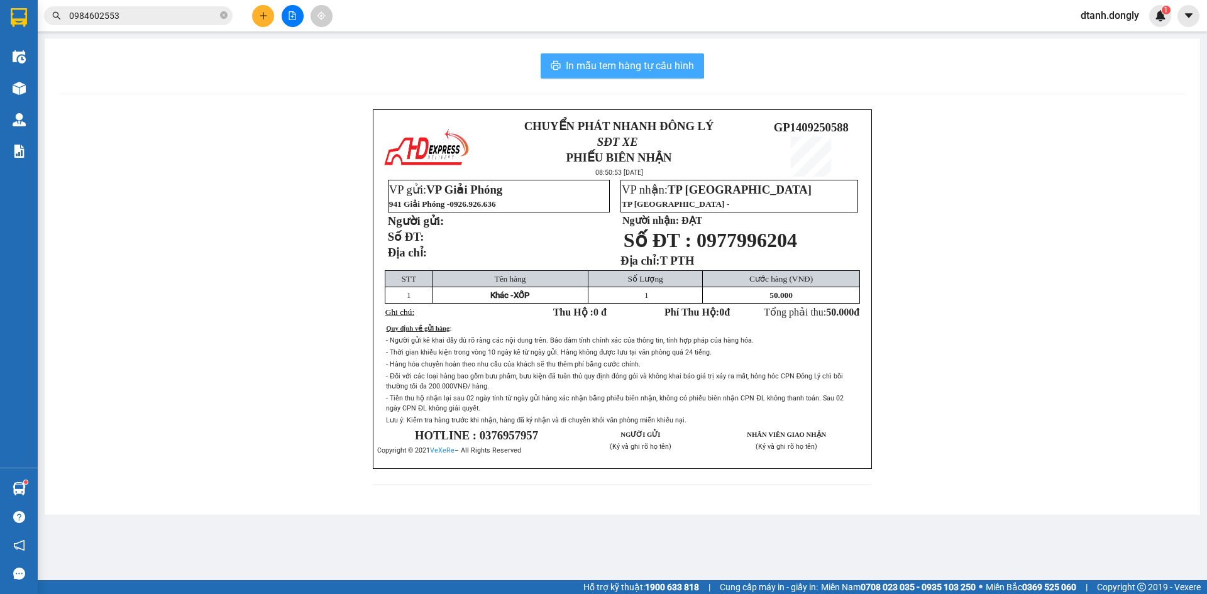
click at [630, 60] on span "In mẫu tem hàng tự cấu hình" at bounding box center [630, 66] width 128 height 16
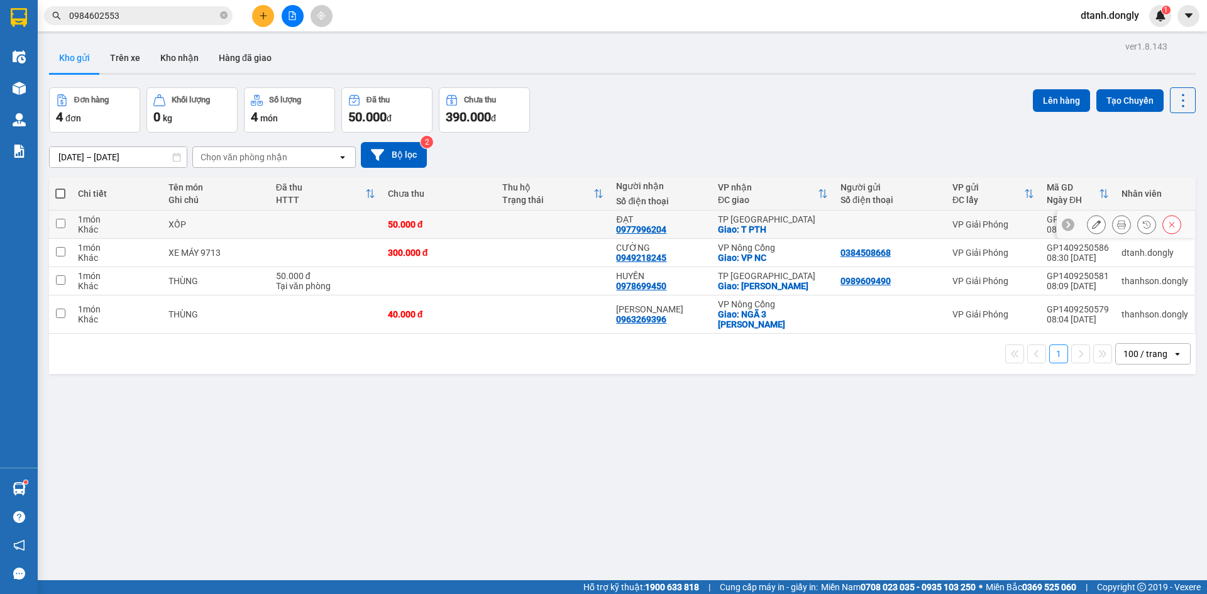
click at [59, 219] on input "checkbox" at bounding box center [60, 223] width 9 height 9
checkbox input "true"
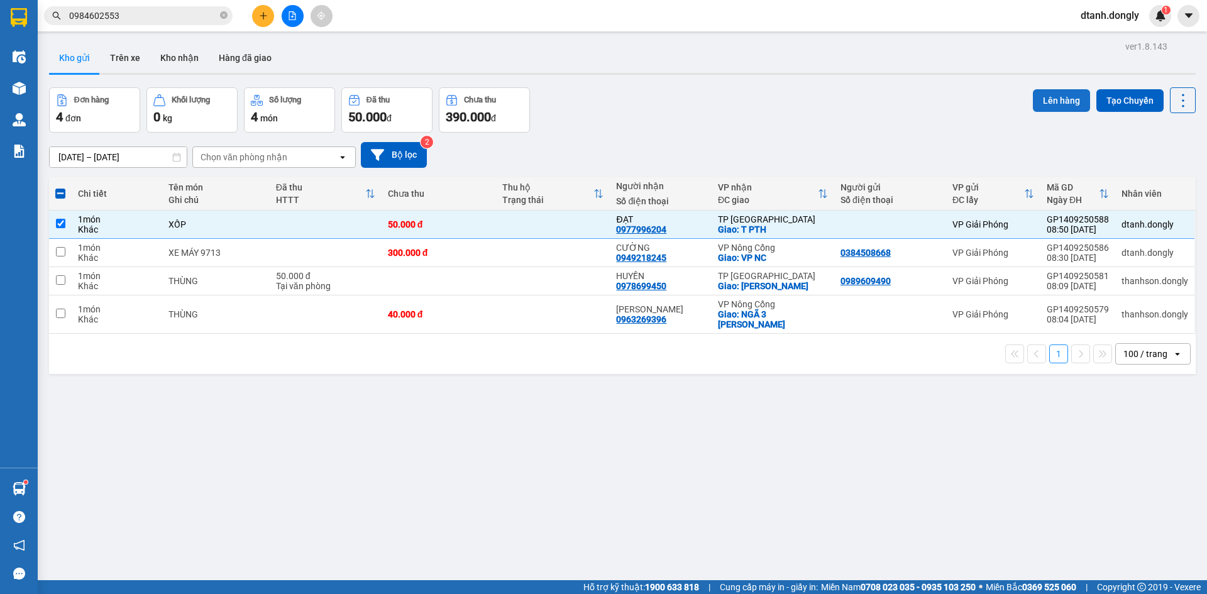
click at [1049, 102] on button "Lên hàng" at bounding box center [1061, 100] width 57 height 23
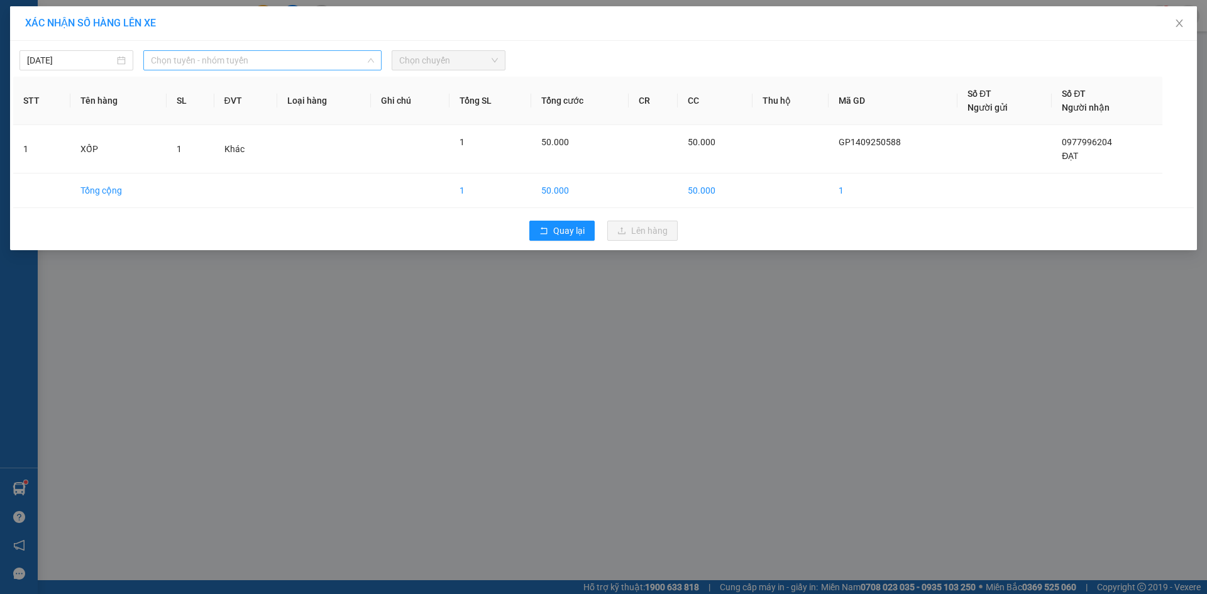
click at [355, 50] on div "Chọn tuyến - nhóm tuyến" at bounding box center [262, 60] width 238 height 20
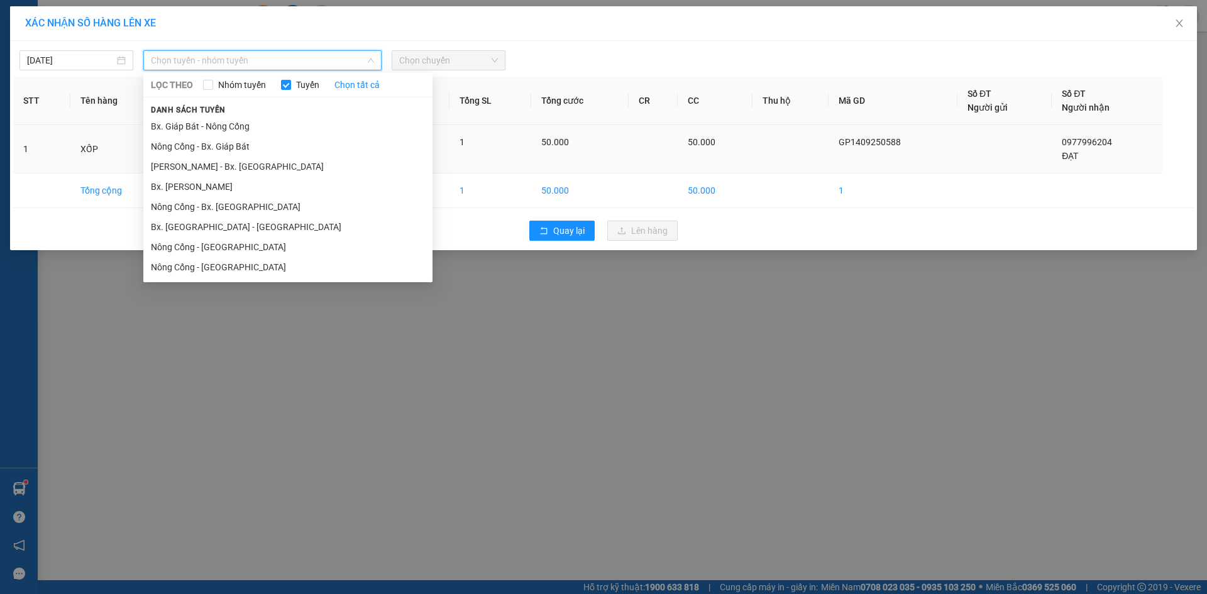
drag, startPoint x: 343, startPoint y: 118, endPoint x: 450, endPoint y: 131, distance: 108.3
click at [343, 119] on li "Bx. Giáp Bát - Nông Cống" at bounding box center [287, 126] width 289 height 20
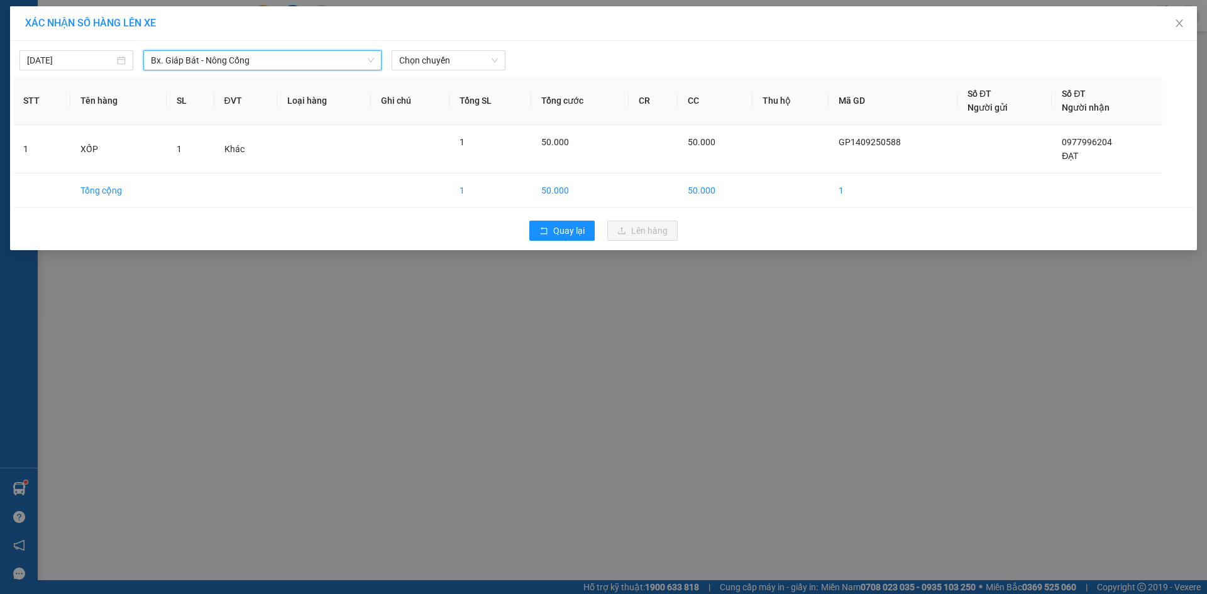
click at [562, 216] on div "Quay lại Lên hàng" at bounding box center [603, 230] width 1181 height 33
click at [560, 230] on span "Quay lại" at bounding box center [568, 231] width 31 height 14
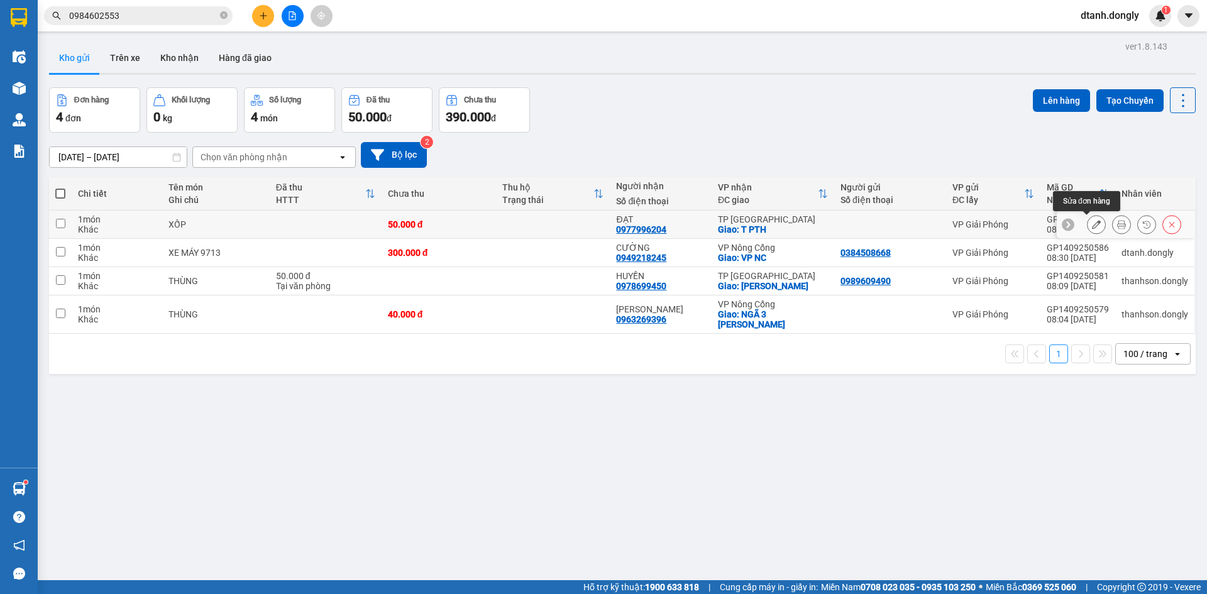
click at [1092, 224] on icon at bounding box center [1096, 224] width 9 height 9
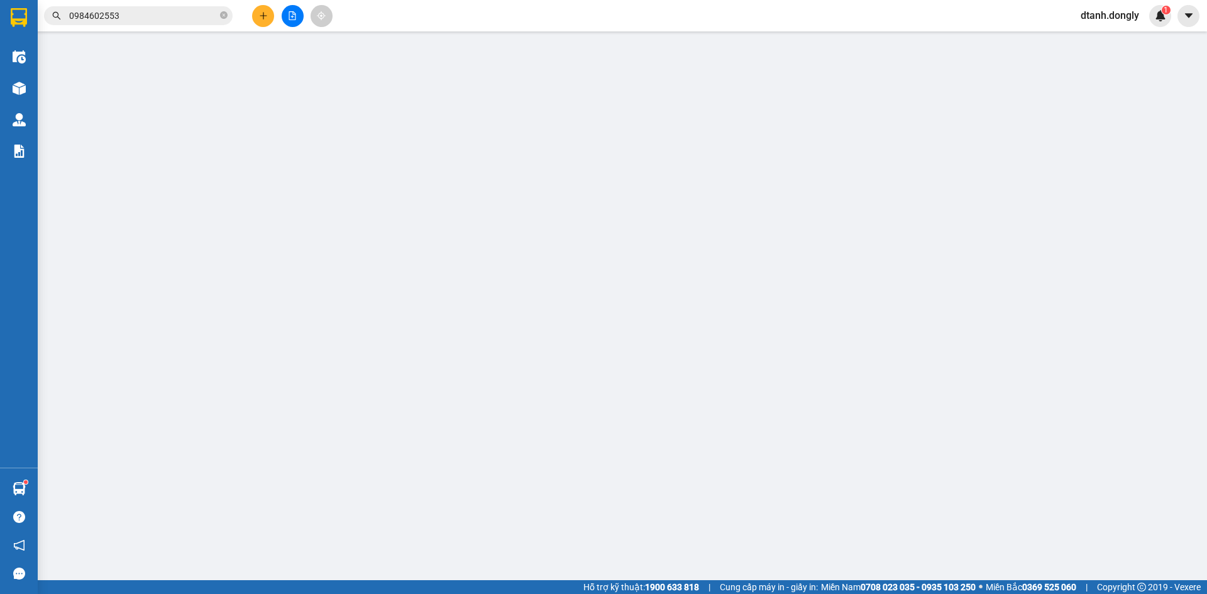
type input "0977996204"
type input "ĐẠT"
checkbox input "true"
type input "T PTH"
type input "50.000"
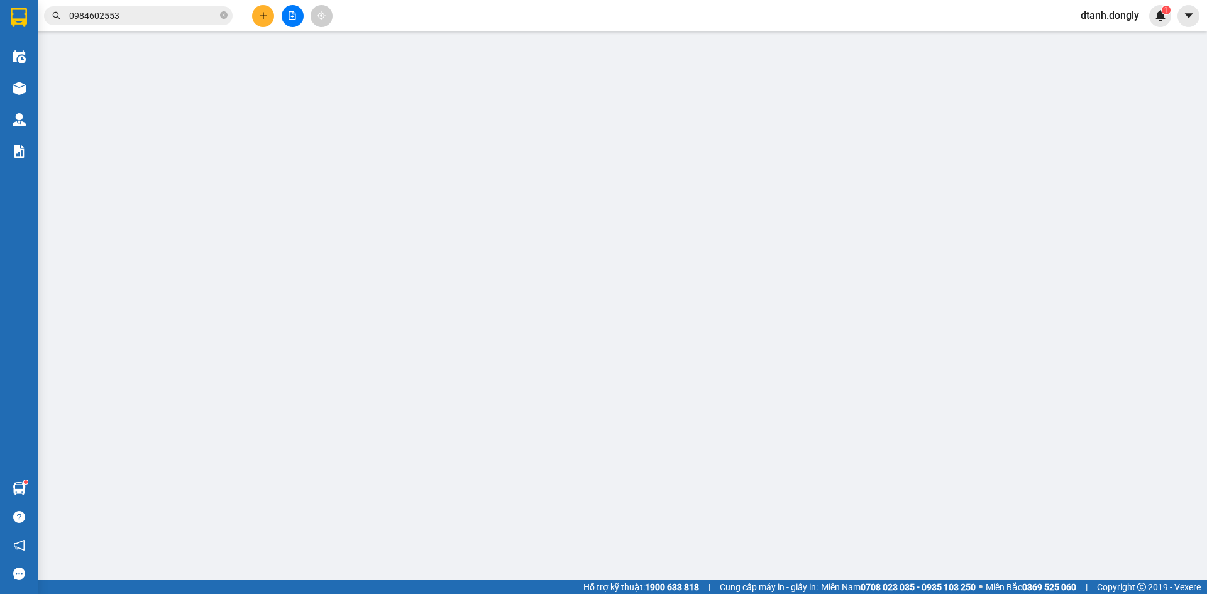
type input "50.000"
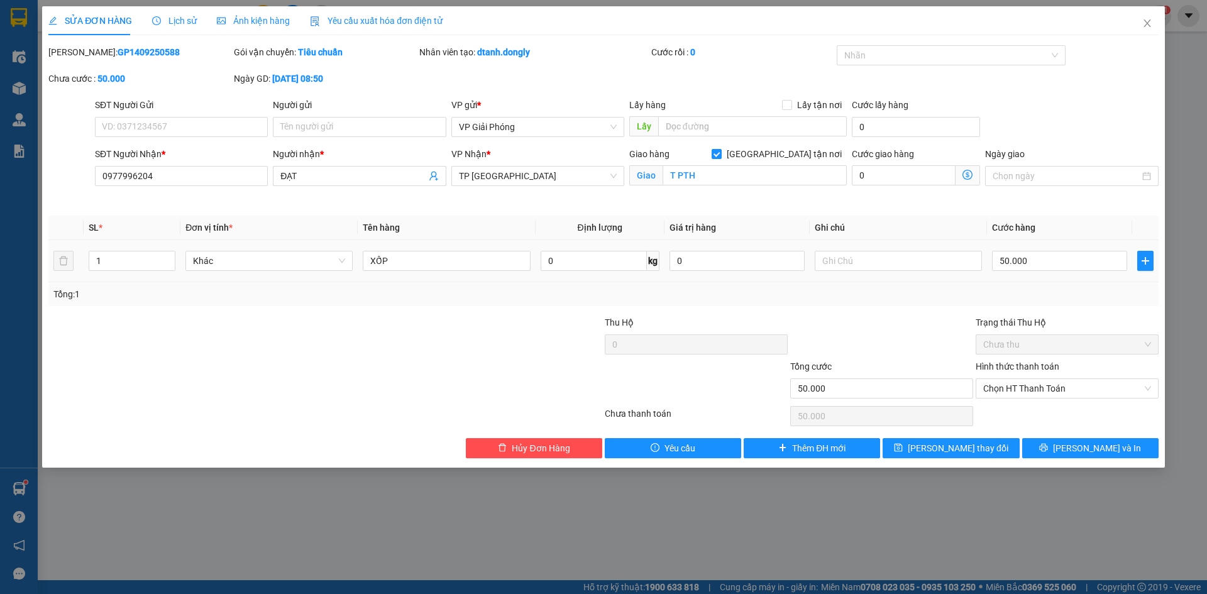
drag, startPoint x: 705, startPoint y: 450, endPoint x: 667, endPoint y: 500, distance: 62.4
drag, startPoint x: 667, startPoint y: 500, endPoint x: 936, endPoint y: 505, distance: 268.6
click at [936, 505] on div "SỬA ĐƠN HÀNG Lịch sử Ảnh kiện hàng Yêu cầu xuất hóa đơn điện tử Total Paid Fee …" at bounding box center [603, 297] width 1207 height 594
drag, startPoint x: 920, startPoint y: 510, endPoint x: 928, endPoint y: 502, distance: 11.1
click at [920, 509] on div "SỬA ĐƠN HÀNG Lịch sử Ảnh kiện hàng Yêu cầu xuất hóa đơn điện tử Total Paid Fee …" at bounding box center [603, 297] width 1207 height 594
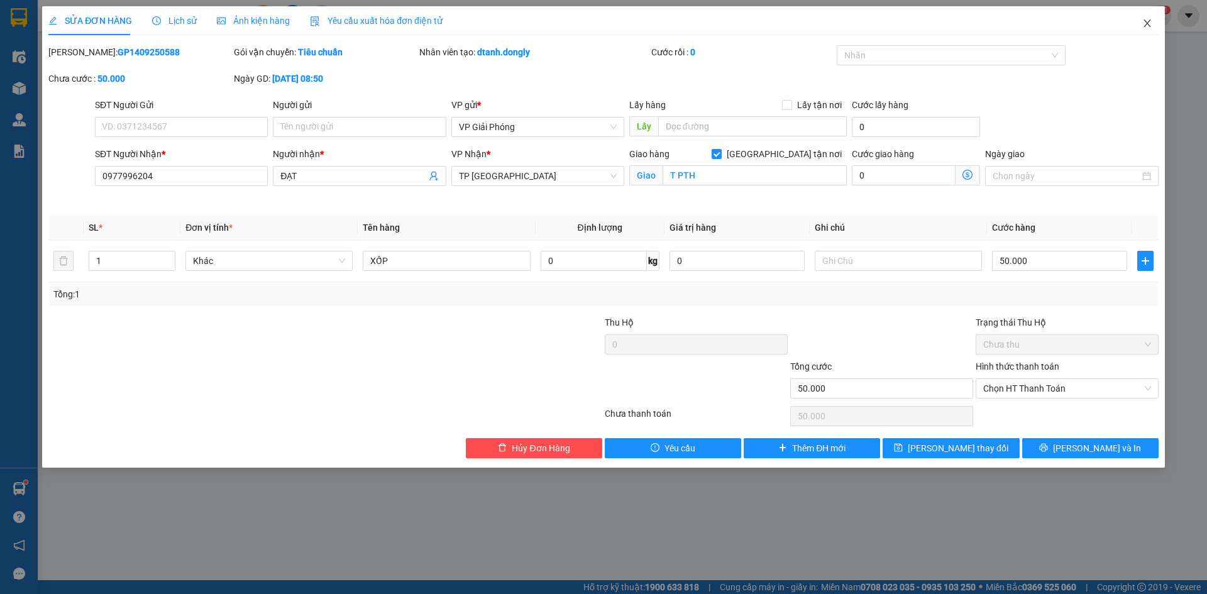
click at [1147, 22] on icon "close" at bounding box center [1148, 23] width 10 height 10
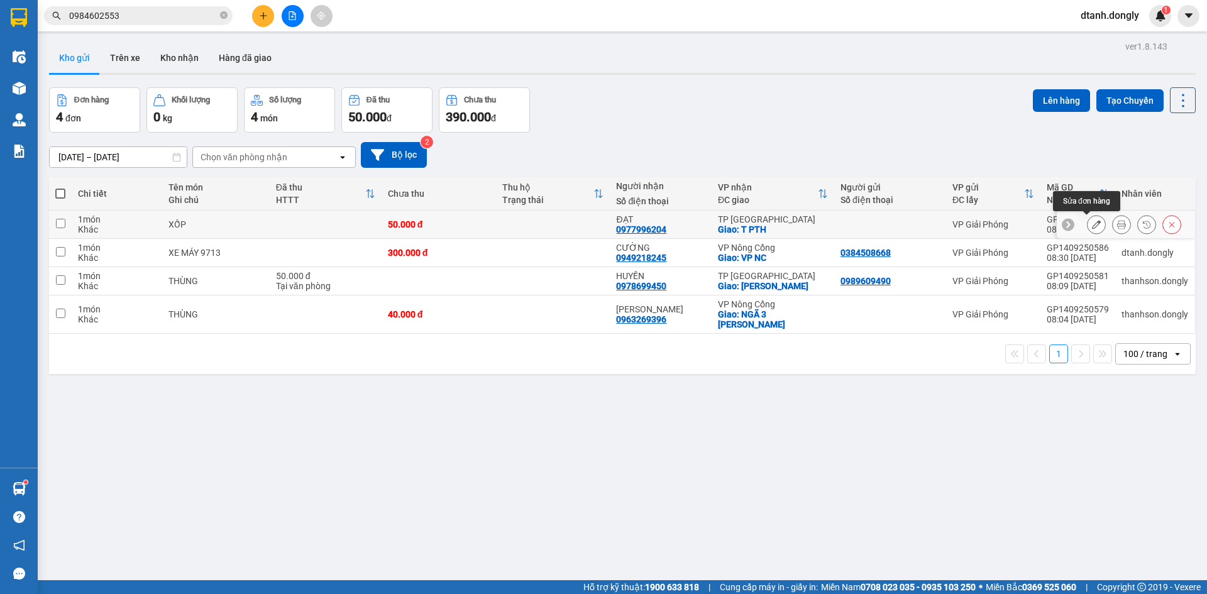
click at [1092, 221] on icon at bounding box center [1096, 224] width 9 height 9
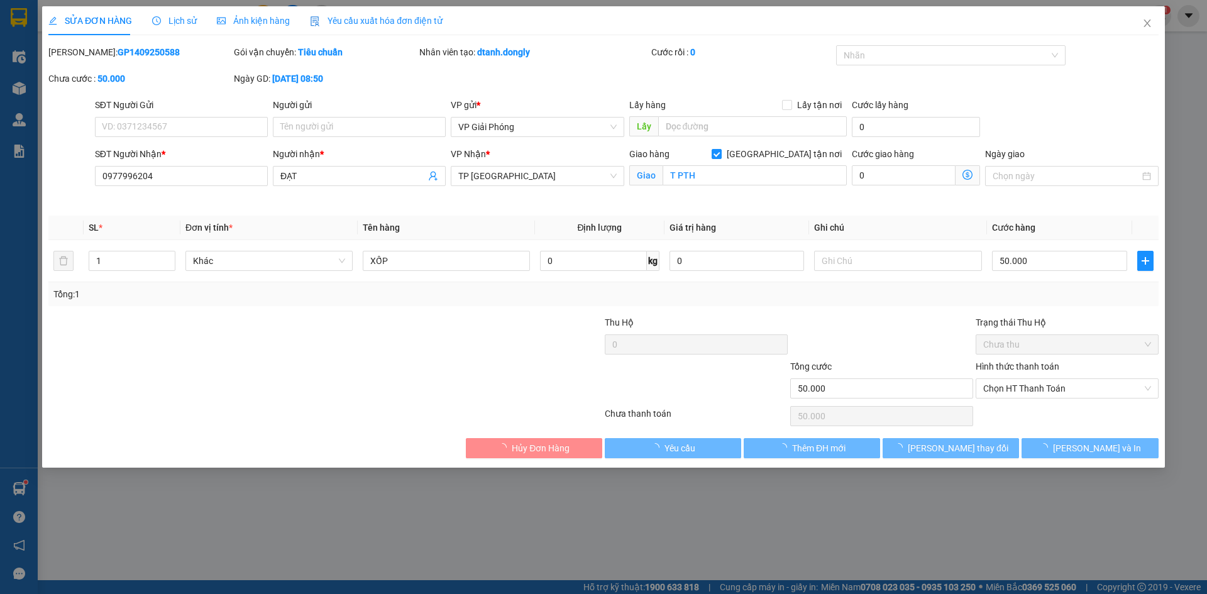
type input "0977996204"
type input "ĐẠT"
checkbox input "true"
type input "T PTH"
type input "50.000"
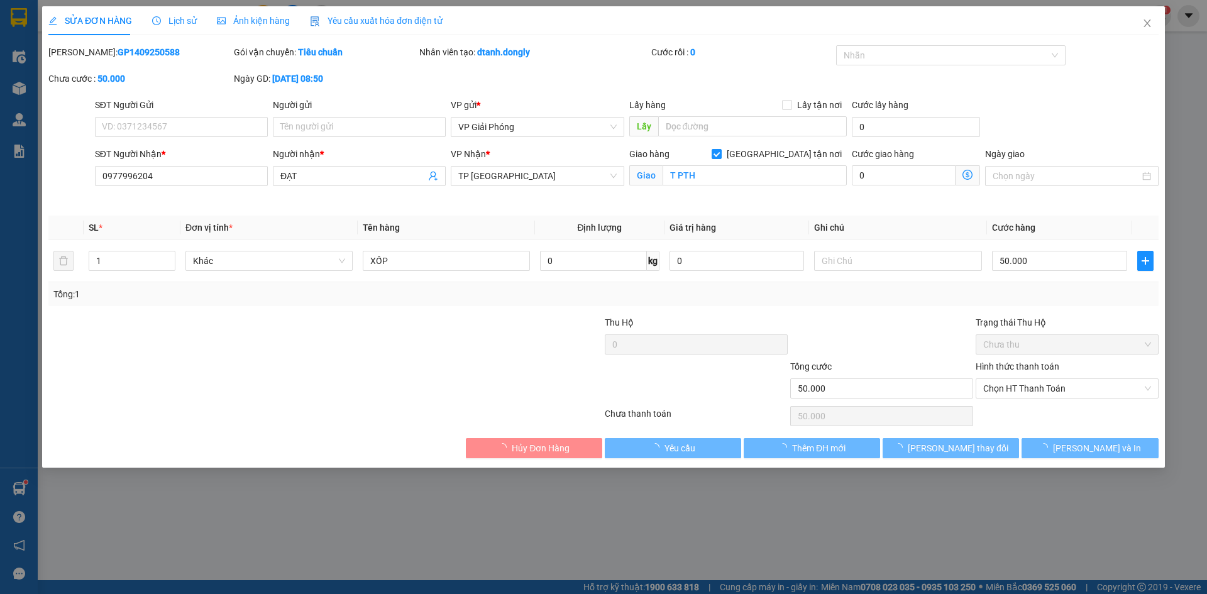
type input "50.000"
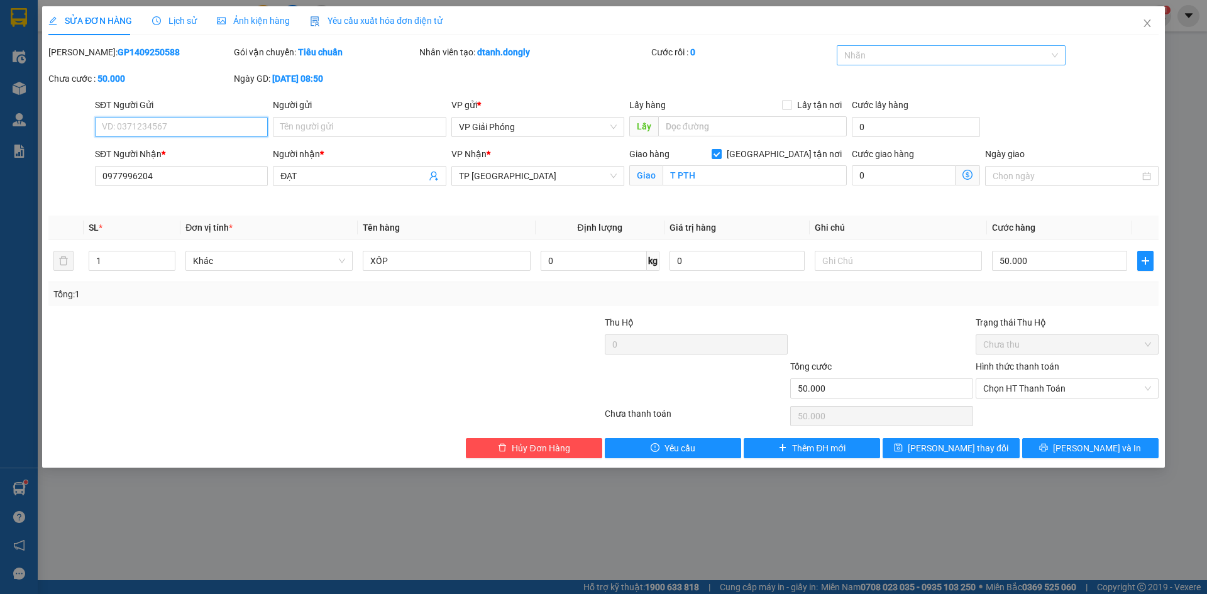
click at [889, 60] on div at bounding box center [945, 55] width 211 height 15
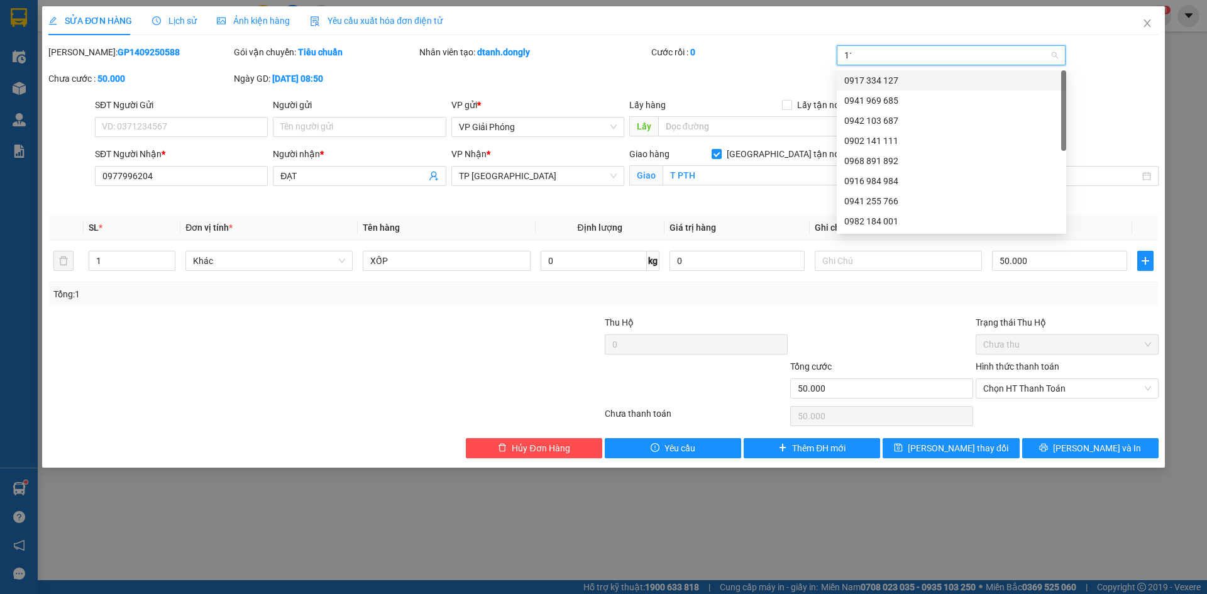
type input "111"
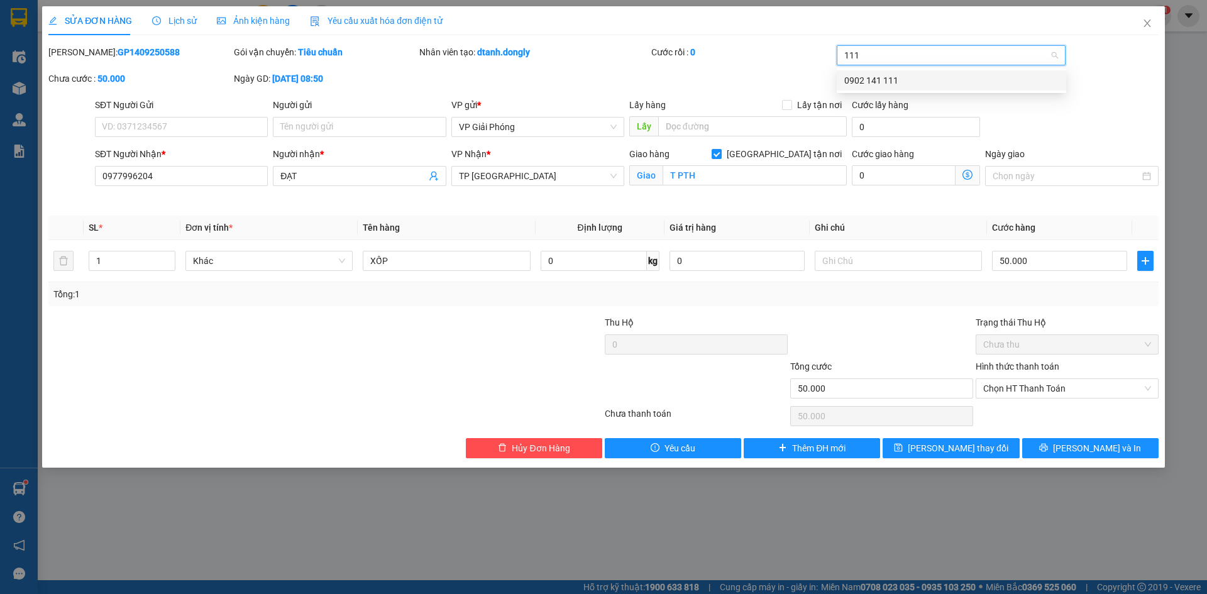
click at [894, 76] on div "0902 141 111" at bounding box center [952, 81] width 214 height 14
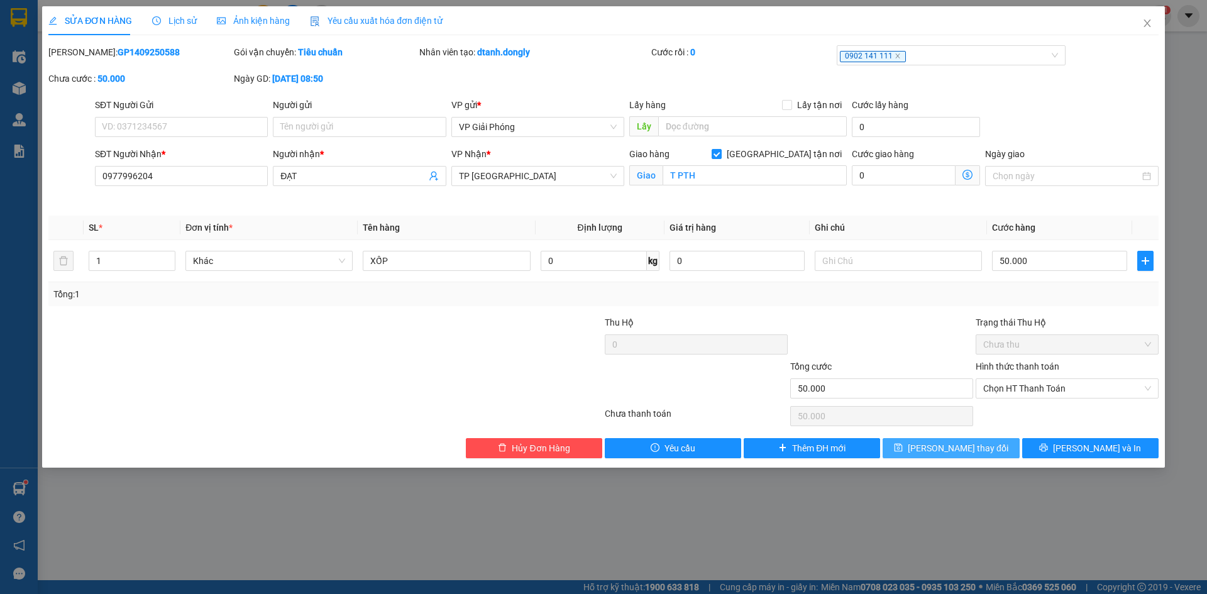
click at [980, 448] on span "[PERSON_NAME] thay đổi" at bounding box center [958, 448] width 101 height 14
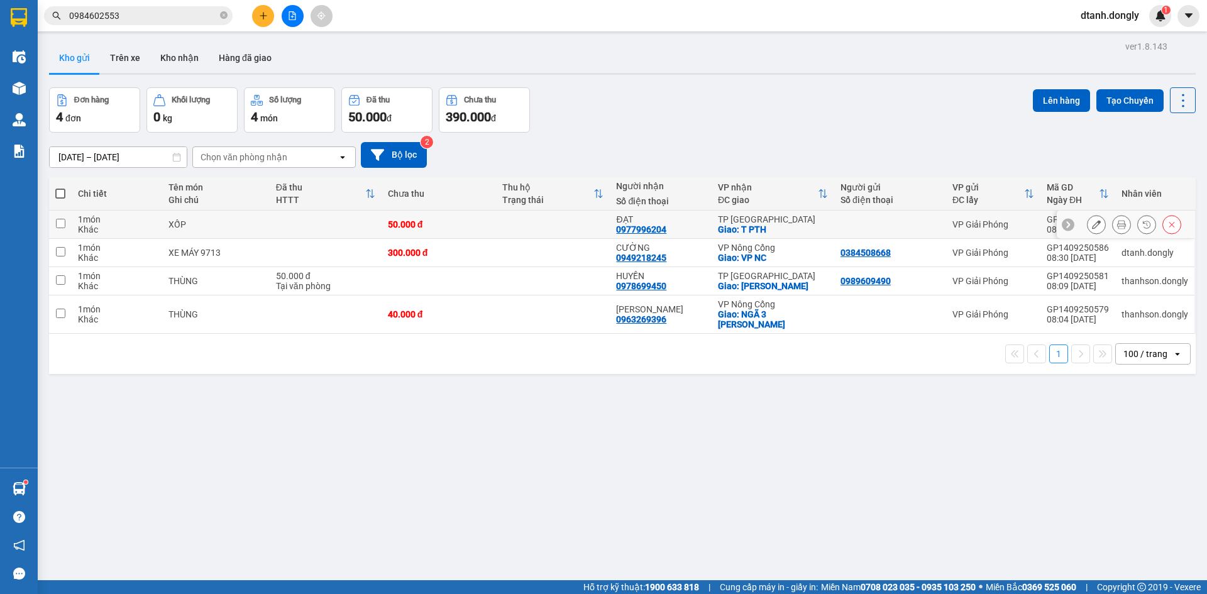
click at [58, 221] on input "checkbox" at bounding box center [60, 223] width 9 height 9
checkbox input "true"
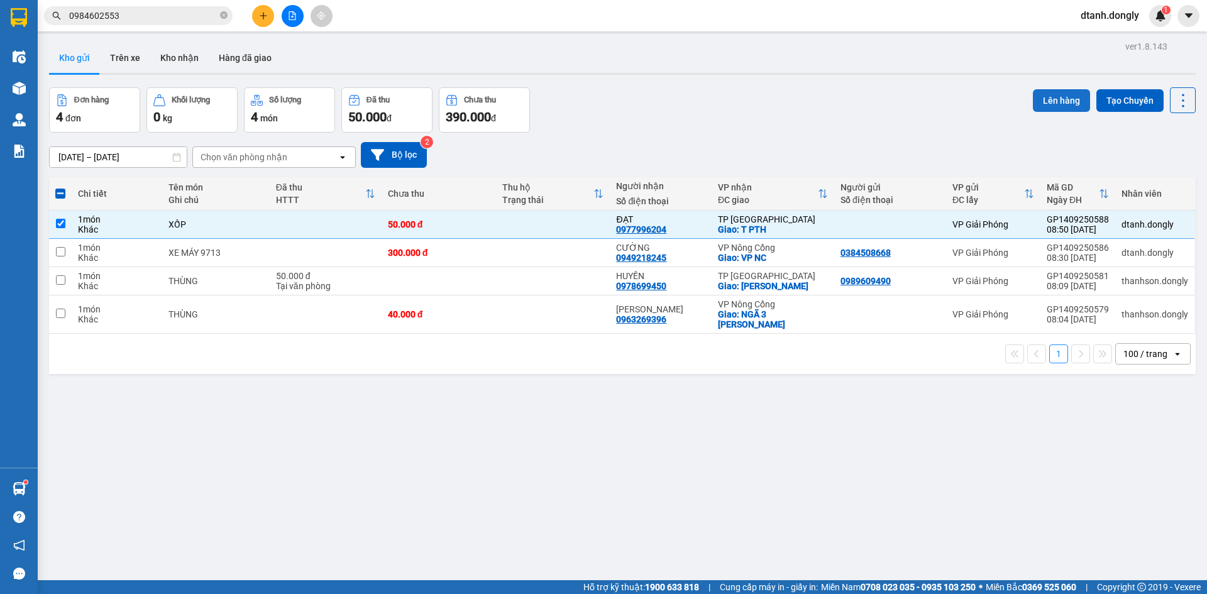
click at [1043, 97] on button "Lên hàng" at bounding box center [1061, 100] width 57 height 23
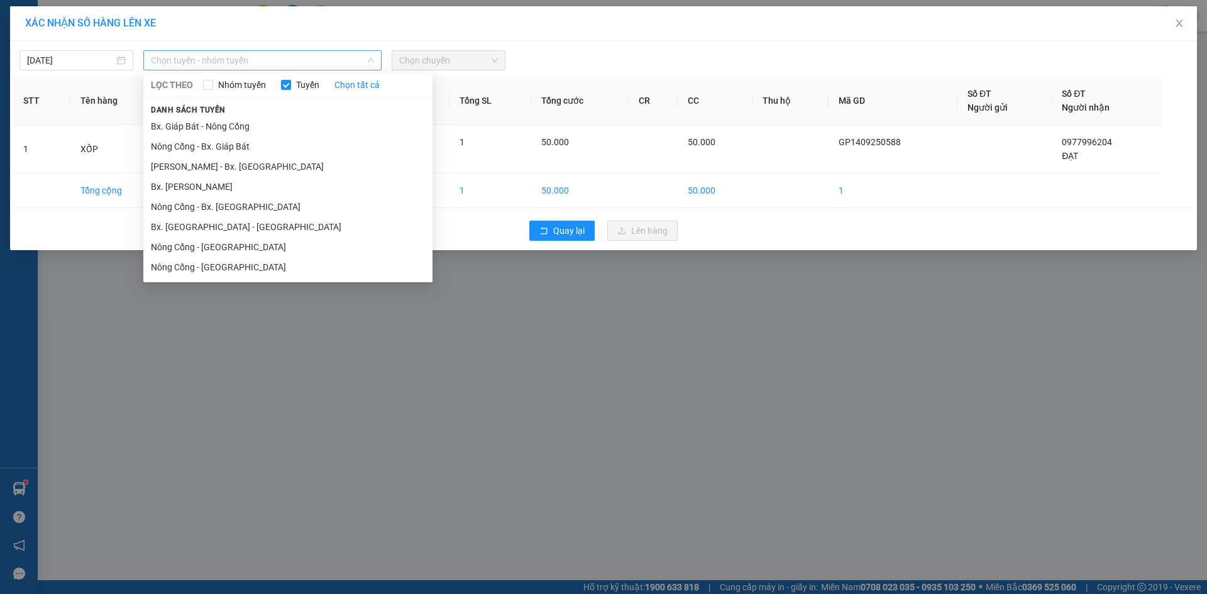
click at [332, 59] on span "Chọn tuyến - nhóm tuyến" at bounding box center [262, 60] width 223 height 19
click at [296, 125] on li "Bx. Giáp Bát - Nông Cống" at bounding box center [287, 126] width 289 height 20
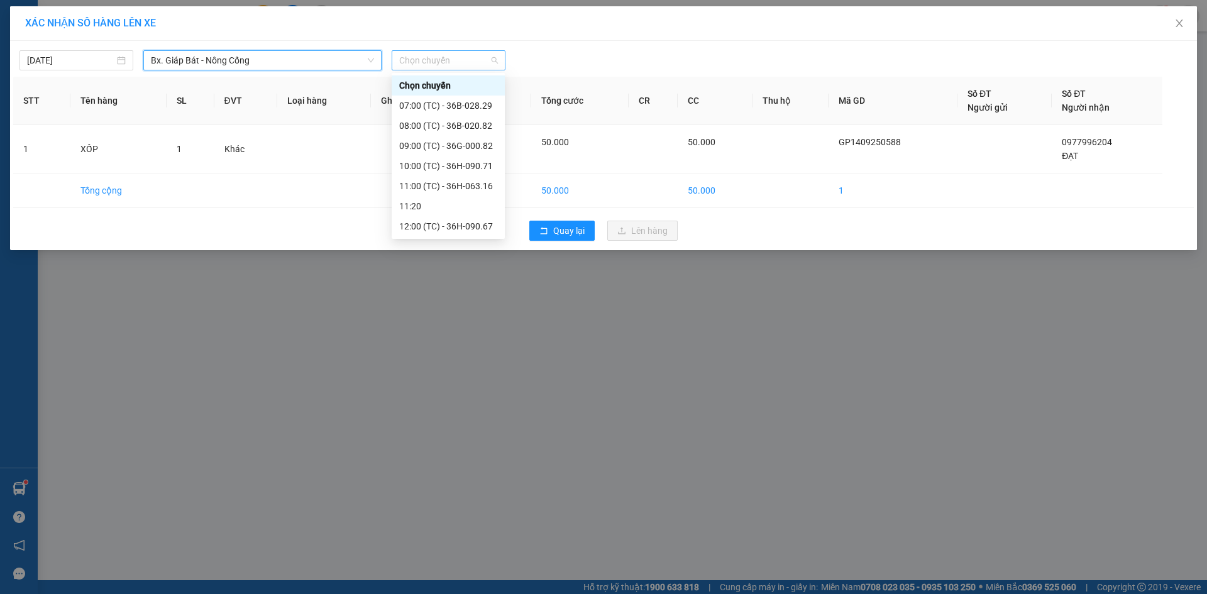
click at [489, 60] on span "Chọn chuyến" at bounding box center [448, 60] width 99 height 19
click at [456, 142] on div "09:00 (TC) - 36G-000.82" at bounding box center [448, 146] width 98 height 14
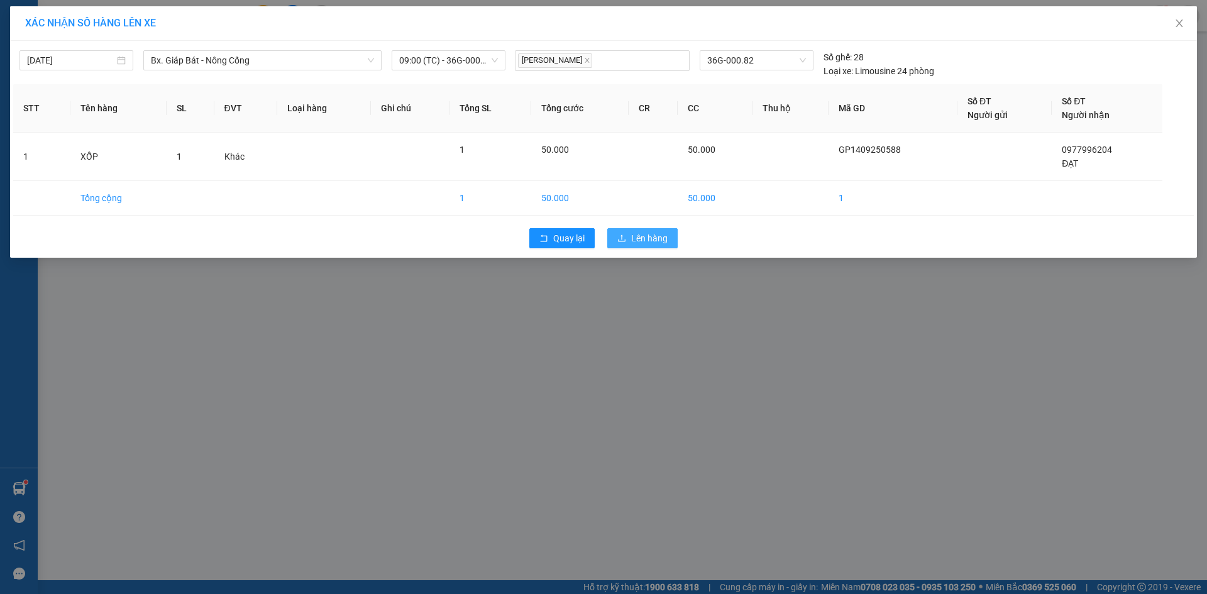
click at [641, 236] on span "Lên hàng" at bounding box center [649, 238] width 36 height 14
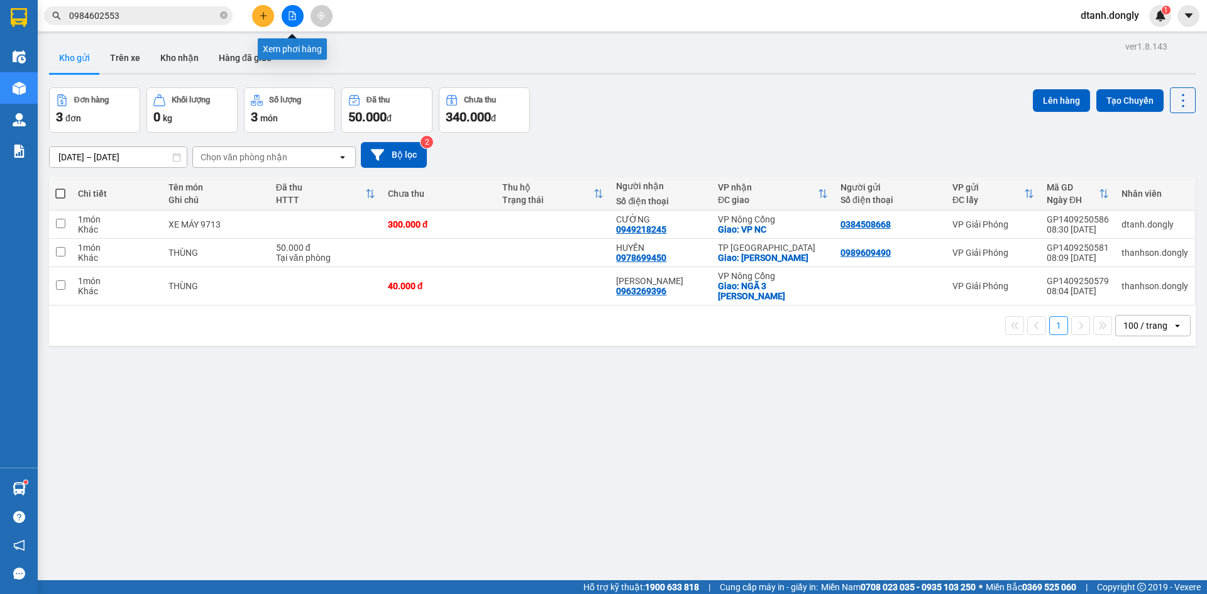
click at [291, 13] on icon "file-add" at bounding box center [292, 15] width 9 height 9
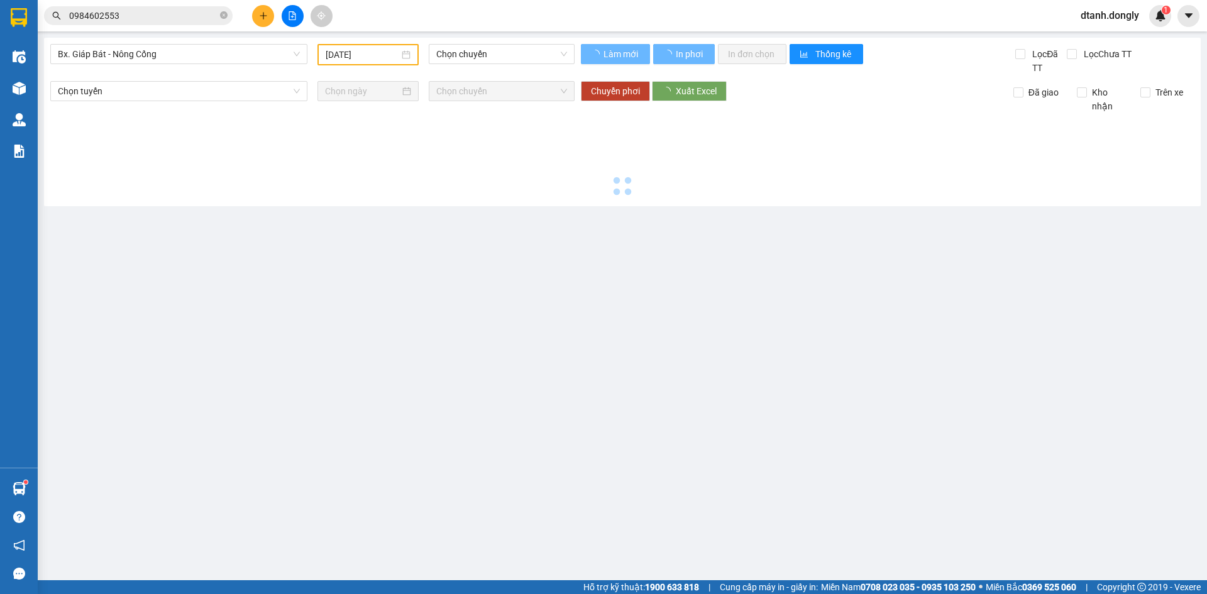
type input "[DATE]"
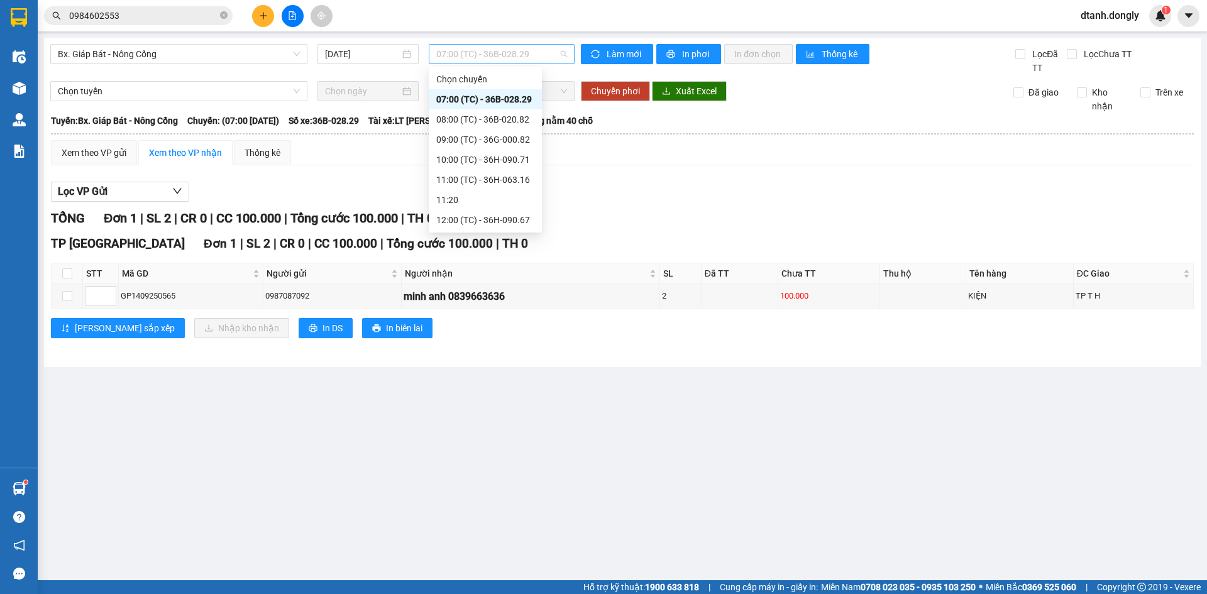
click at [557, 51] on span "07:00 (TC) - 36B-028.29" at bounding box center [501, 54] width 131 height 19
click at [503, 96] on div "09:00 (TC) - 36G-000.82" at bounding box center [485, 99] width 98 height 14
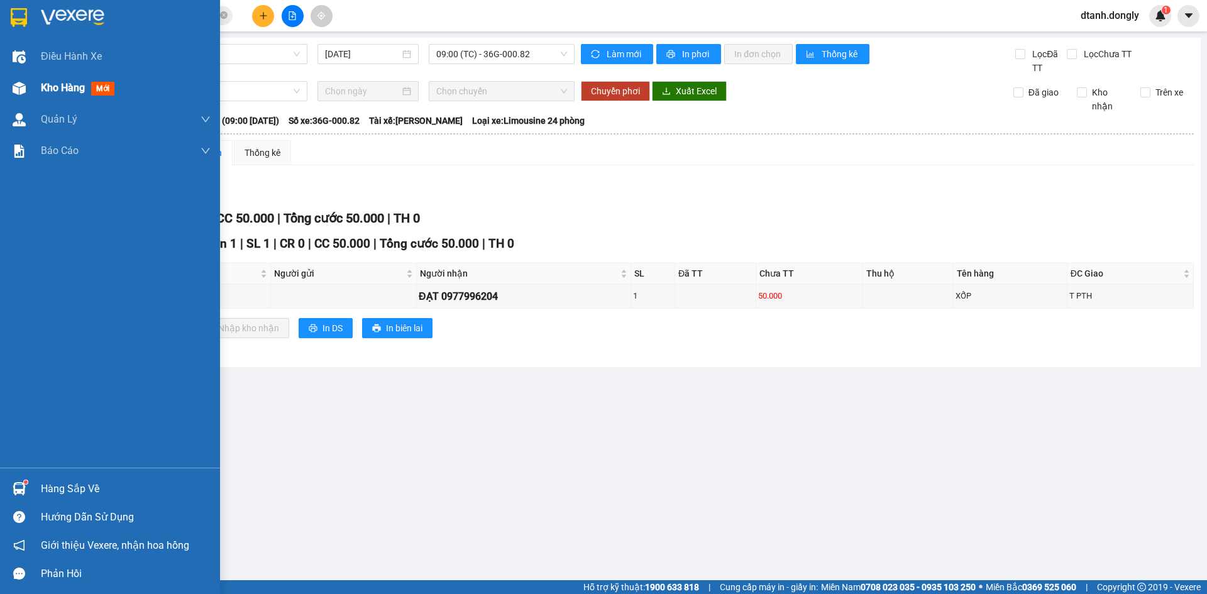
click at [52, 82] on span "Kho hàng" at bounding box center [63, 88] width 44 height 12
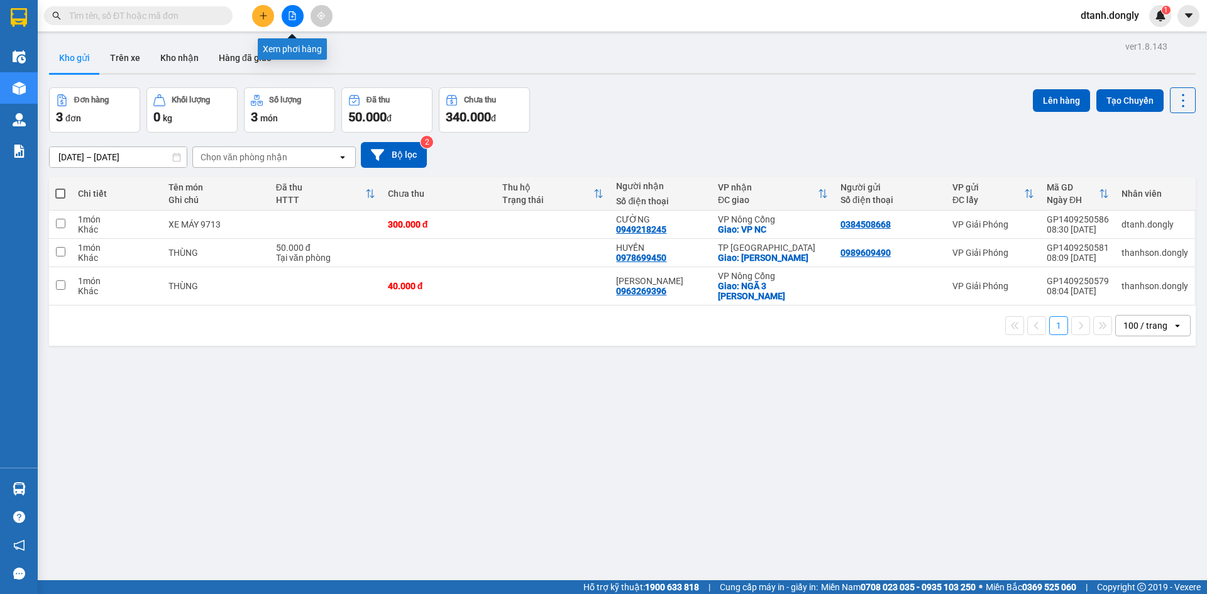
click at [293, 16] on icon "file-add" at bounding box center [292, 15] width 9 height 9
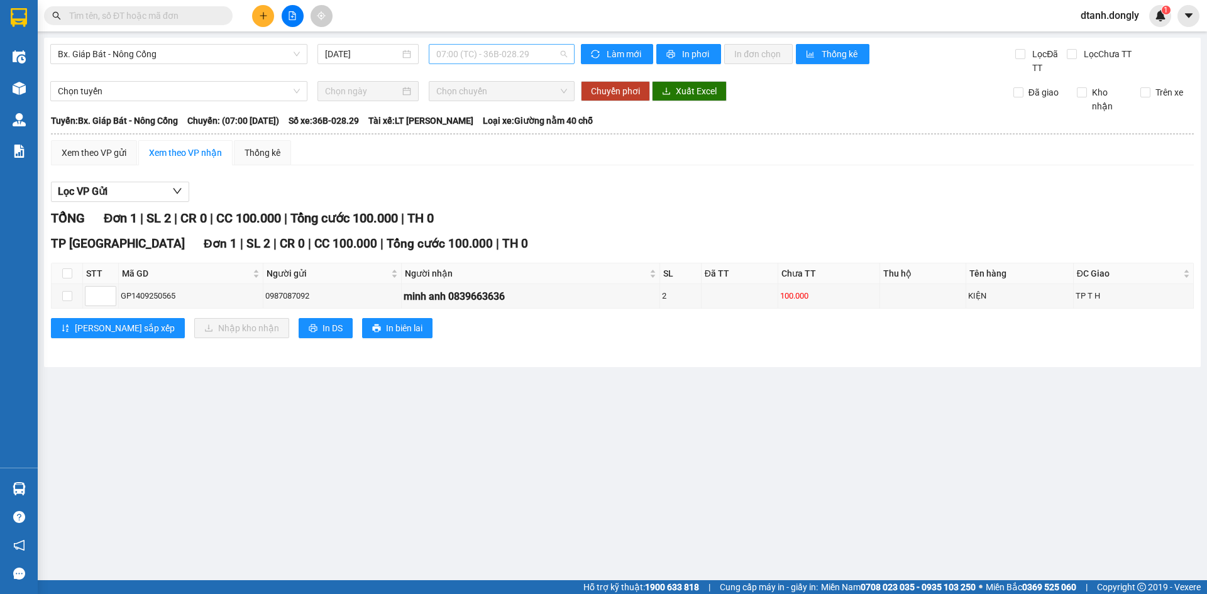
click at [562, 53] on span "07:00 (TC) - 36B-028.29" at bounding box center [501, 54] width 131 height 19
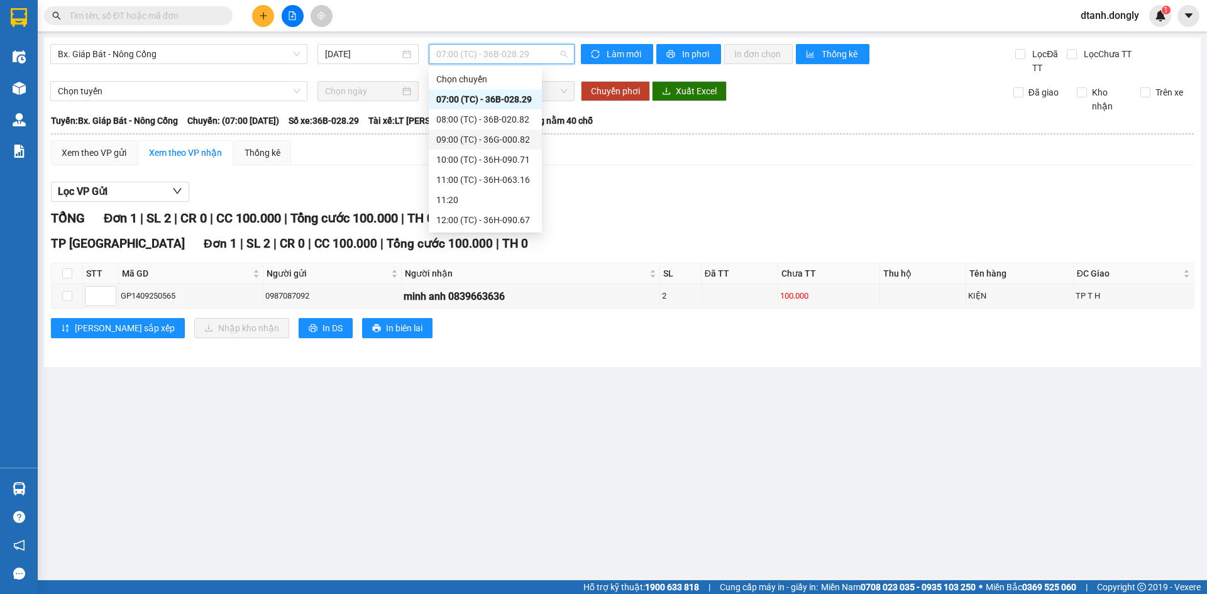
click at [498, 132] on div "09:00 (TC) - 36G-000.82" at bounding box center [485, 140] width 113 height 20
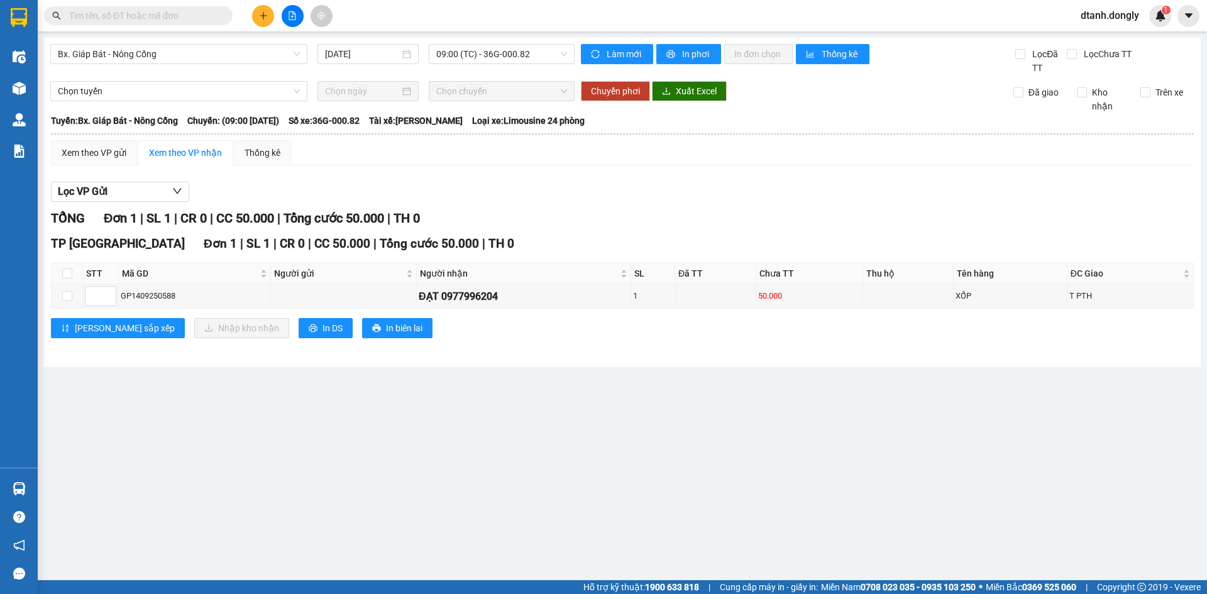
click at [658, 170] on div "Xem theo VP gửi Xem theo VP nhận Thống kê Lọc VP Gửi TỔNG Đơn 1 | SL 1 | CR 0 …" at bounding box center [622, 247] width 1143 height 214
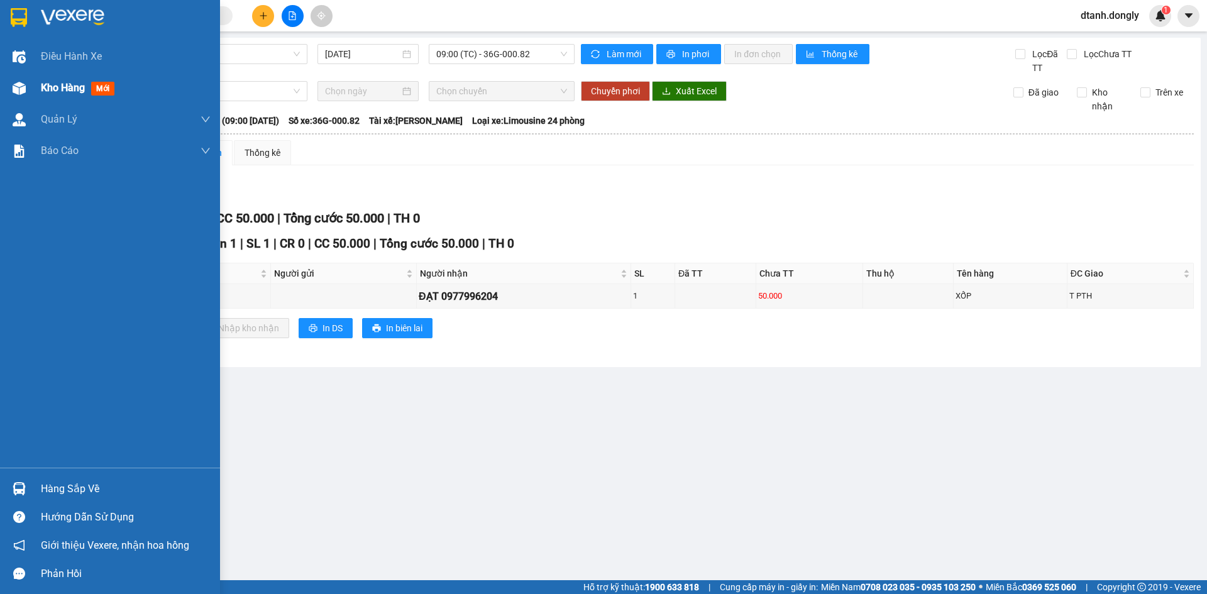
click at [50, 86] on span "Kho hàng" at bounding box center [63, 88] width 44 height 12
